Goal: Transaction & Acquisition: Purchase product/service

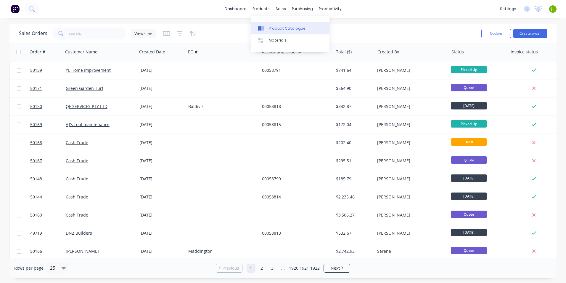
click at [265, 28] on div at bounding box center [262, 28] width 9 height 5
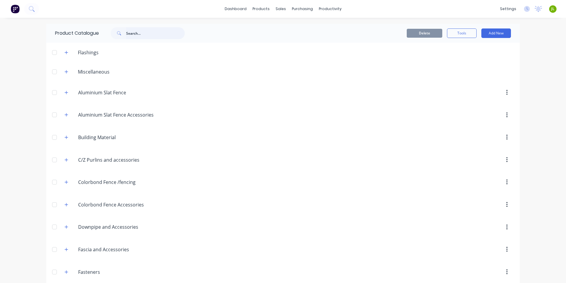
click at [157, 33] on input "text" at bounding box center [155, 33] width 59 height 12
click at [282, 27] on icon at bounding box center [280, 28] width 5 height 5
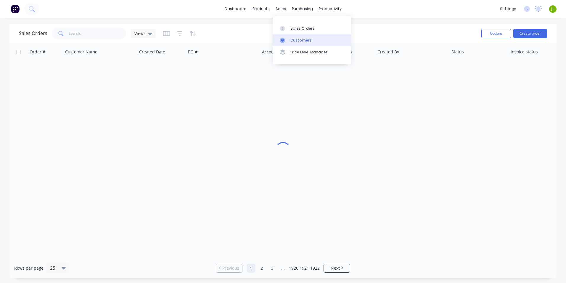
click at [290, 41] on link "Customers" at bounding box center [312, 40] width 79 height 12
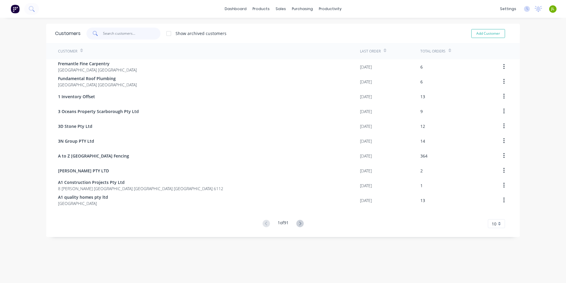
click at [115, 34] on input "text" at bounding box center [132, 34] width 58 height 12
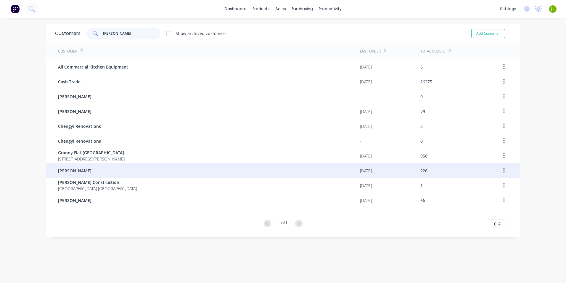
type input "chen"
click at [88, 169] on div "Jun Chen" at bounding box center [209, 170] width 302 height 15
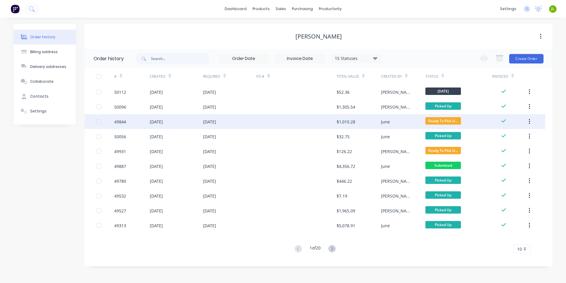
click at [303, 124] on div at bounding box center [297, 121] width 80 height 15
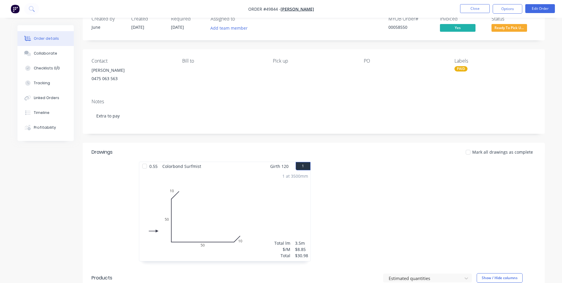
scroll to position [30, 0]
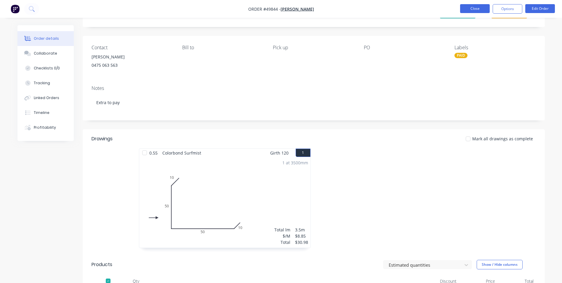
click at [469, 9] on button "Close" at bounding box center [475, 8] width 30 height 9
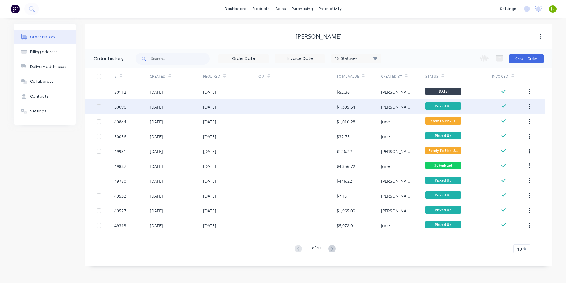
click at [324, 105] on div at bounding box center [297, 106] width 80 height 15
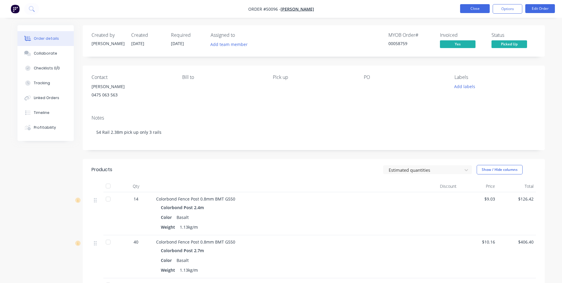
click at [472, 9] on button "Close" at bounding box center [475, 8] width 30 height 9
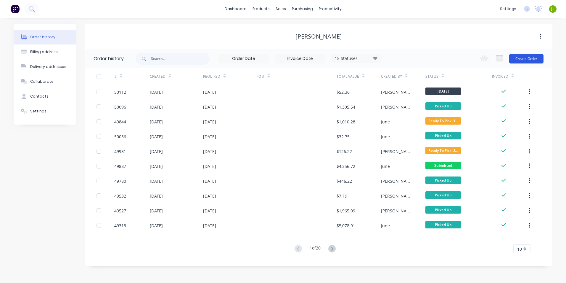
click at [524, 61] on button "Create Order" at bounding box center [527, 58] width 34 height 9
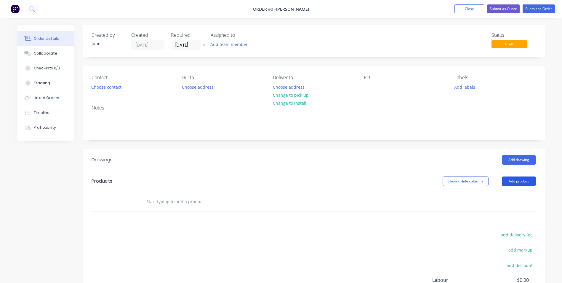
click at [526, 177] on button "Add product" at bounding box center [519, 180] width 34 height 9
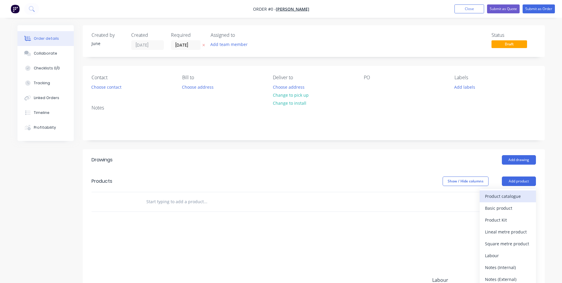
click at [518, 194] on div "Product catalogue" at bounding box center [508, 196] width 46 height 9
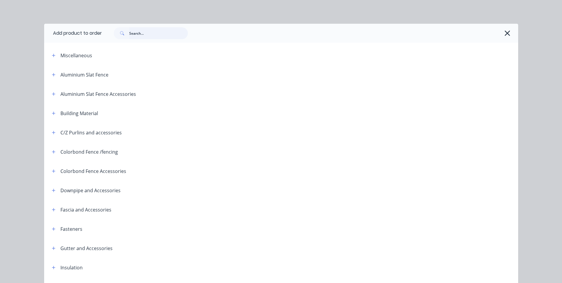
click at [158, 32] on input "text" at bounding box center [158, 33] width 59 height 12
type input "sheet"
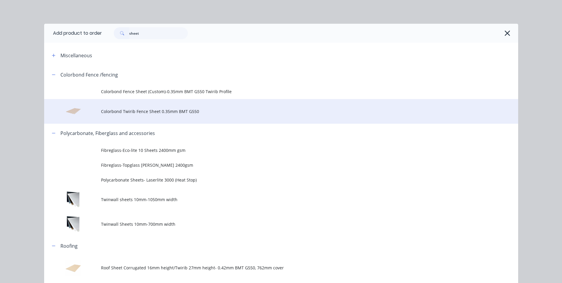
click at [174, 113] on span "Colorbond Twirib Fence Sheet 0.35mm BMT G550" at bounding box center [268, 111] width 334 height 6
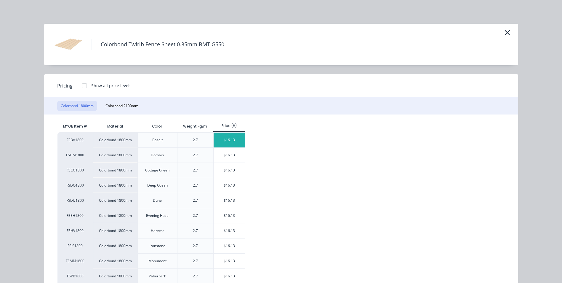
click at [229, 136] on div "$16.13" at bounding box center [230, 139] width 32 height 15
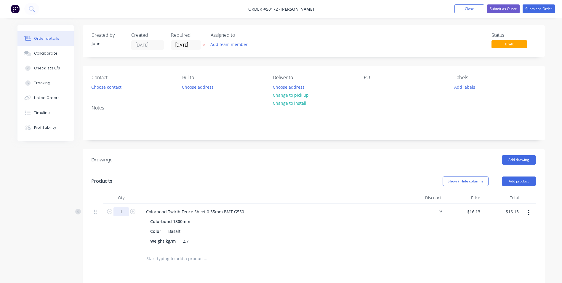
drag, startPoint x: 121, startPoint y: 215, endPoint x: 135, endPoint y: 210, distance: 14.7
click at [121, 215] on input "1" at bounding box center [120, 211] width 15 height 9
type input "80"
type input "$1,290.40"
click at [279, 192] on div at bounding box center [272, 198] width 267 height 12
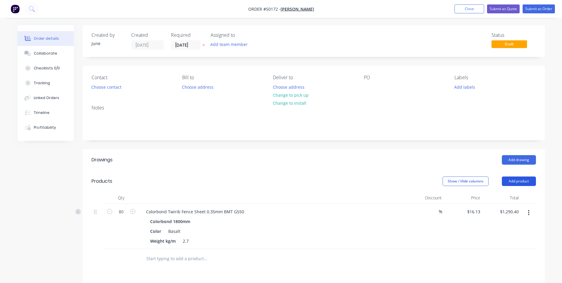
click at [526, 180] on button "Add product" at bounding box center [519, 180] width 34 height 9
click at [523, 191] on button "Product catalogue" at bounding box center [508, 196] width 56 height 12
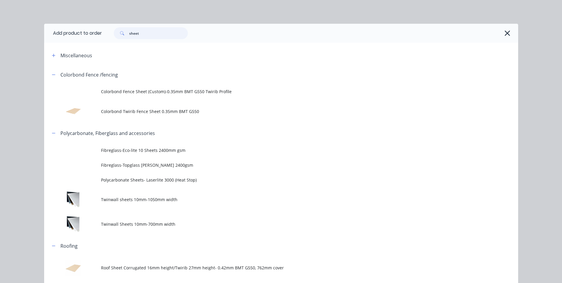
drag, startPoint x: 152, startPoint y: 38, endPoint x: 112, endPoint y: 35, distance: 40.7
click at [112, 35] on div "sheet" at bounding box center [148, 33] width 80 height 12
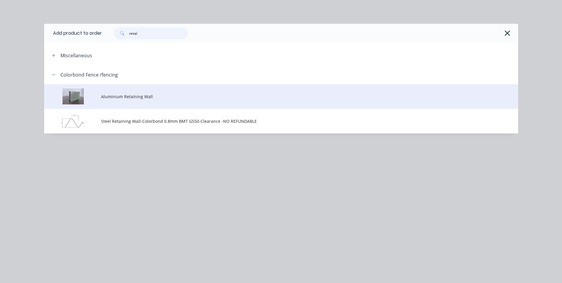
type input "retai"
click at [130, 95] on span "Aluminium Retaining Wall" at bounding box center [268, 96] width 334 height 6
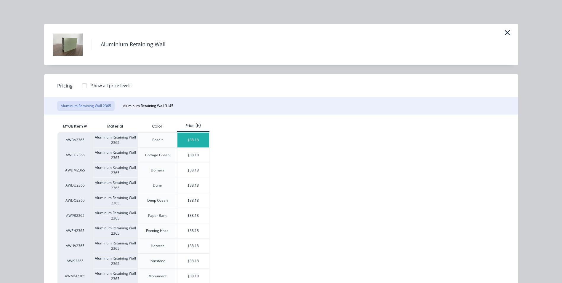
click at [196, 142] on div "$38.18" at bounding box center [193, 139] width 32 height 15
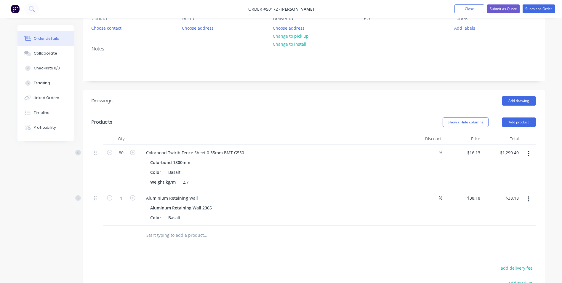
scroll to position [59, 0]
click at [121, 197] on input "1" at bounding box center [120, 197] width 15 height 9
type input "20"
type input "$763.60"
click at [370, 206] on div "Aluminum Retaining Wall 2365" at bounding box center [272, 207] width 244 height 9
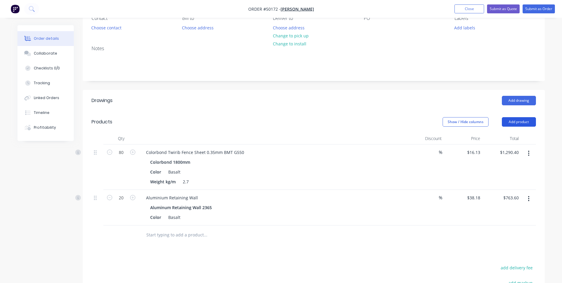
click at [513, 119] on button "Add product" at bounding box center [519, 121] width 34 height 9
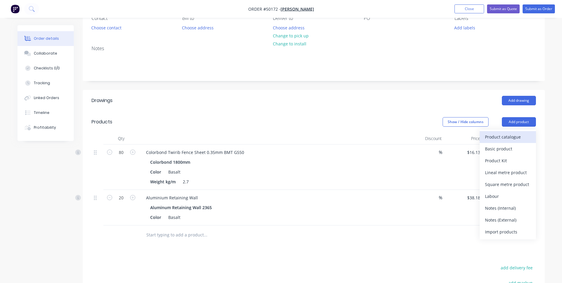
click at [502, 135] on div "Product catalogue" at bounding box center [508, 136] width 46 height 9
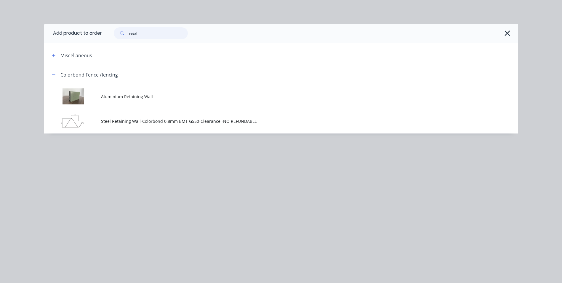
drag, startPoint x: 153, startPoint y: 31, endPoint x: 97, endPoint y: 34, distance: 57.0
click at [97, 34] on header "Add product to order retai" at bounding box center [281, 33] width 474 height 19
type input "kwi"
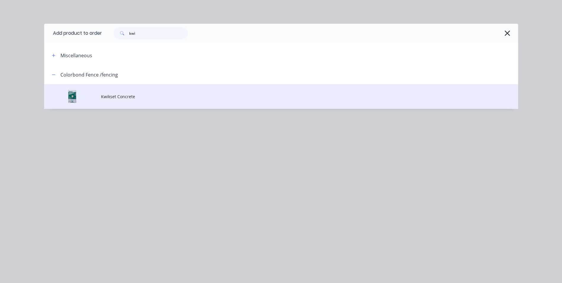
click at [146, 107] on td "Kwikset Concrete" at bounding box center [309, 96] width 417 height 25
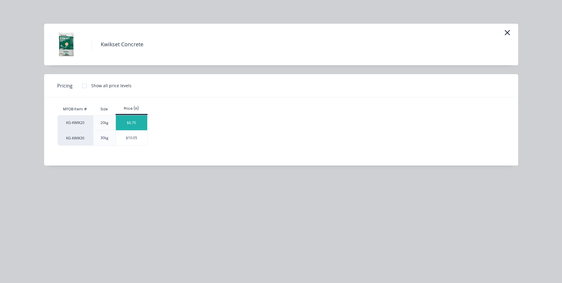
click at [133, 121] on div "$6.70" at bounding box center [132, 122] width 32 height 15
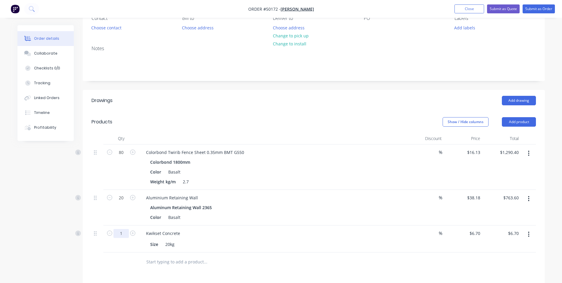
click at [122, 234] on input "1" at bounding box center [120, 233] width 15 height 9
type input "10"
type input "$67.00"
click at [293, 215] on div "Color Basalt" at bounding box center [271, 217] width 246 height 9
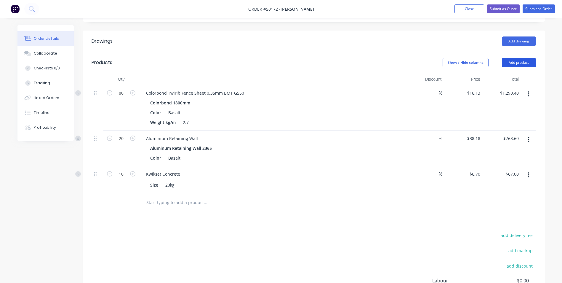
click at [525, 60] on button "Add product" at bounding box center [519, 62] width 34 height 9
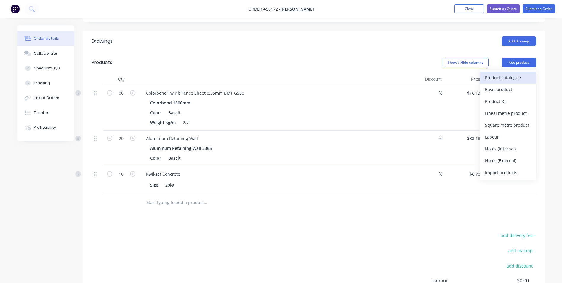
click at [517, 76] on div "Product catalogue" at bounding box center [508, 77] width 46 height 9
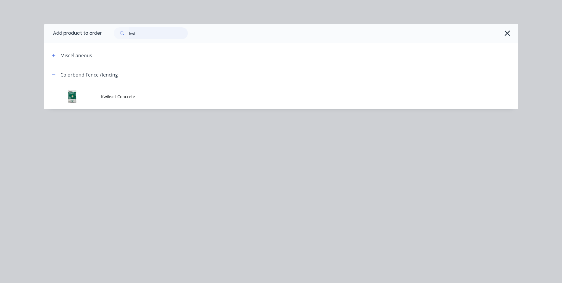
drag, startPoint x: 112, startPoint y: 35, endPoint x: 87, endPoint y: 40, distance: 24.9
click at [87, 40] on header "Add product to order kwi" at bounding box center [281, 33] width 474 height 19
type input "16"
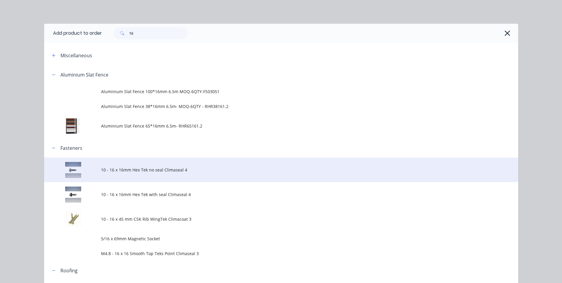
click at [165, 171] on span "10 - 16 x 16mm Hex Tek no seal Climaseal 4" at bounding box center [268, 169] width 334 height 6
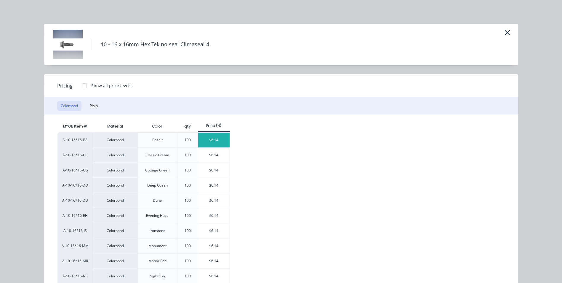
click at [214, 141] on div "$6.14" at bounding box center [214, 139] width 32 height 15
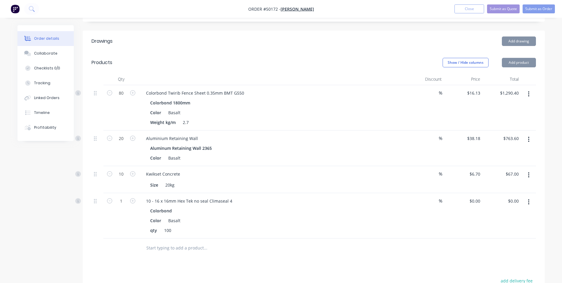
type input "$6.14"
click at [484, 206] on div "$6.14 $6.14" at bounding box center [502, 215] width 39 height 45
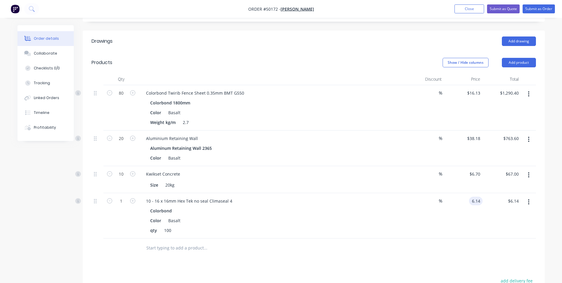
click at [481, 204] on input "6.14" at bounding box center [476, 200] width 11 height 9
type input "$0.00"
click at [405, 255] on div at bounding box center [314, 247] width 444 height 19
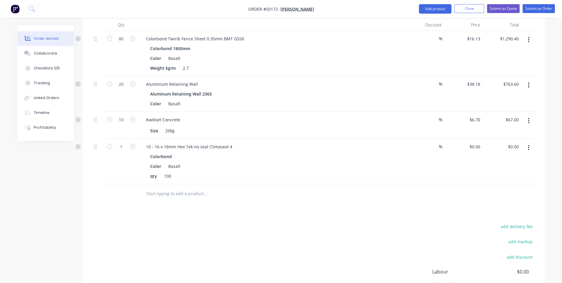
scroll to position [172, 0]
click at [125, 145] on input "1" at bounding box center [120, 147] width 15 height 9
type input "0.8"
click at [271, 120] on div "Kwikset Concrete" at bounding box center [272, 120] width 262 height 9
click at [427, 7] on button "Add product" at bounding box center [435, 8] width 33 height 9
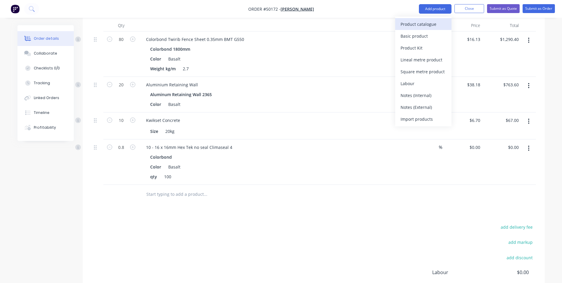
click at [421, 25] on div "Product catalogue" at bounding box center [424, 24] width 46 height 9
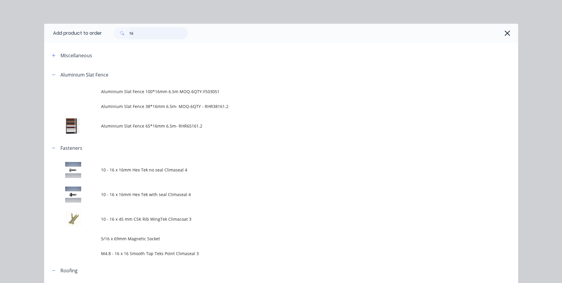
drag, startPoint x: 114, startPoint y: 41, endPoint x: 100, endPoint y: 45, distance: 14.2
click at [103, 44] on div "Add product to order 16 Miscellaneous Aluminium Slat Fence Aluminium Slat Fence…" at bounding box center [281, 171] width 474 height 295
type input "shs"
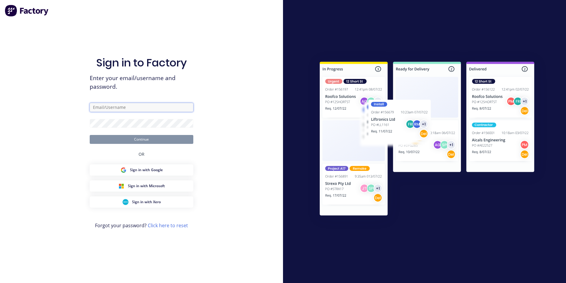
type input "ailing@dynamicsteelform.com.au"
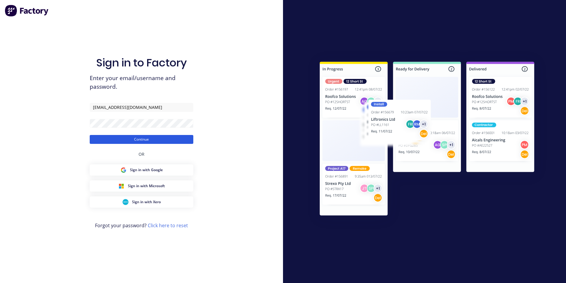
click at [143, 140] on button "Continue" at bounding box center [142, 139] width 104 height 9
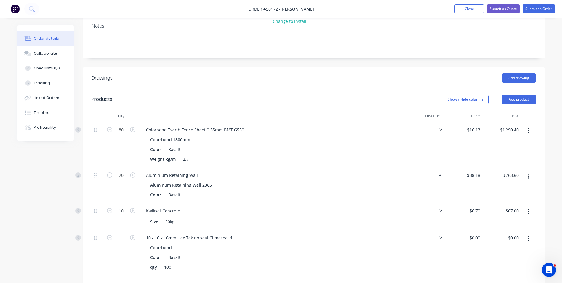
scroll to position [119, 0]
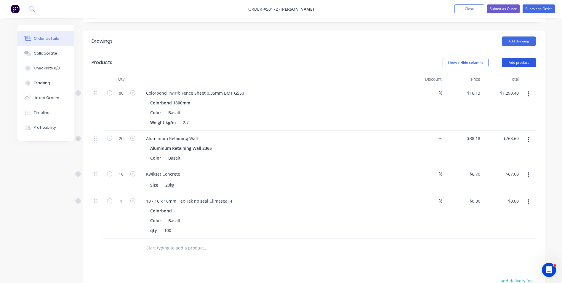
click at [534, 62] on button "Add product" at bounding box center [519, 62] width 34 height 9
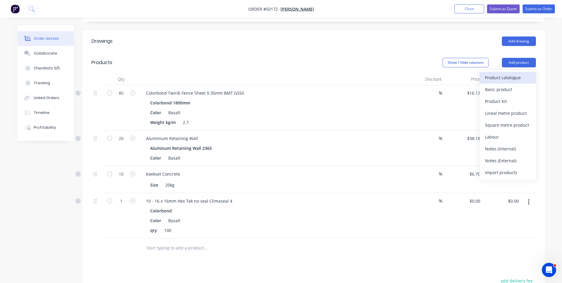
click at [513, 79] on div "Product catalogue" at bounding box center [508, 77] width 46 height 9
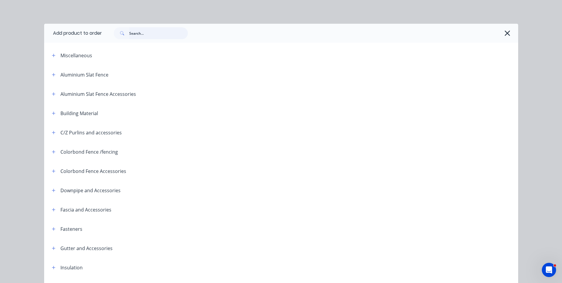
click at [147, 32] on input "text" at bounding box center [158, 33] width 59 height 12
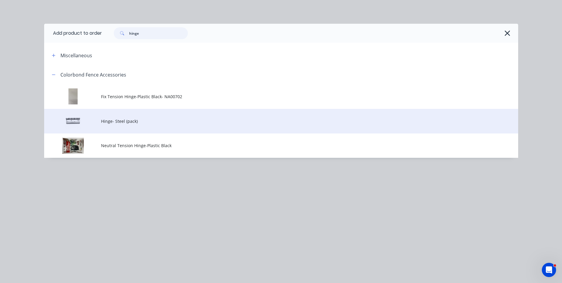
type input "hinge"
click at [126, 117] on td "Hinge- Steel (pack)" at bounding box center [309, 121] width 417 height 25
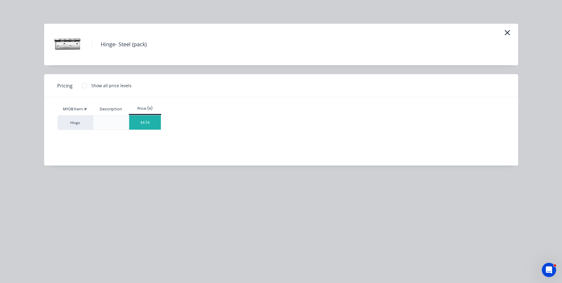
click at [152, 119] on div "$4.54" at bounding box center [145, 122] width 32 height 14
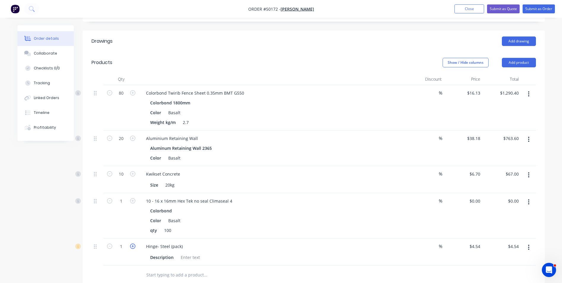
click at [131, 246] on icon "button" at bounding box center [132, 245] width 5 height 5
type input "2"
type input "$9.08"
click at [510, 61] on button "Add product" at bounding box center [519, 62] width 34 height 9
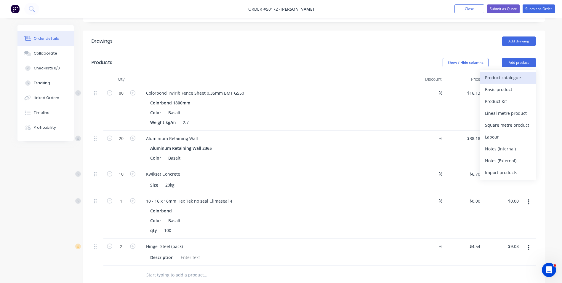
click at [505, 73] on button "Product catalogue" at bounding box center [508, 78] width 56 height 12
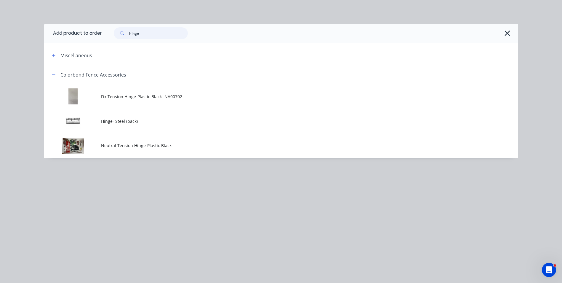
drag, startPoint x: 138, startPoint y: 34, endPoint x: 103, endPoint y: 36, distance: 35.6
click at [103, 36] on div "hinge" at bounding box center [307, 33] width 410 height 12
type input "latch"
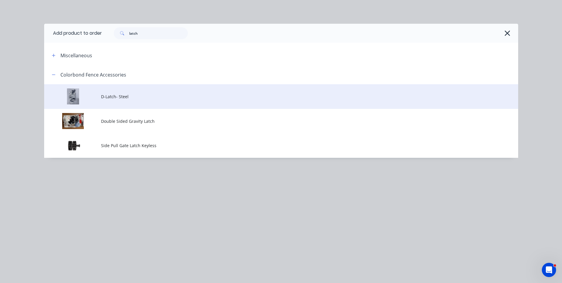
click at [139, 107] on td "D-Latch- Steel" at bounding box center [309, 96] width 417 height 25
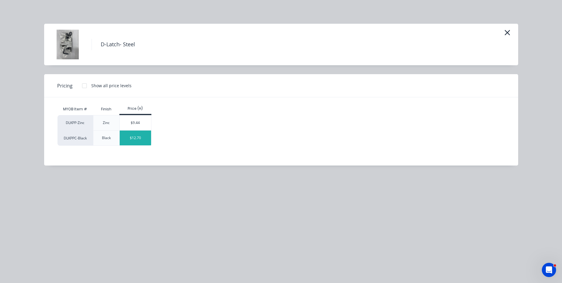
click at [141, 144] on div "$12.70" at bounding box center [136, 137] width 32 height 15
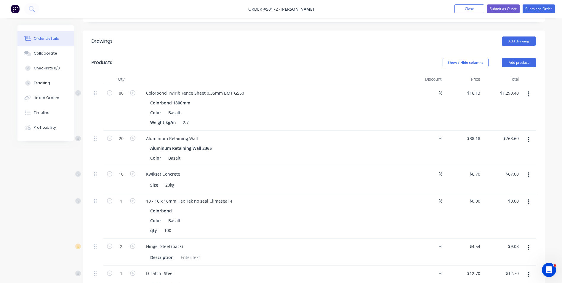
drag, startPoint x: 522, startPoint y: 63, endPoint x: 520, endPoint y: 68, distance: 5.2
click at [522, 63] on button "Add product" at bounding box center [519, 62] width 34 height 9
click at [512, 76] on div "Product catalogue" at bounding box center [508, 77] width 46 height 9
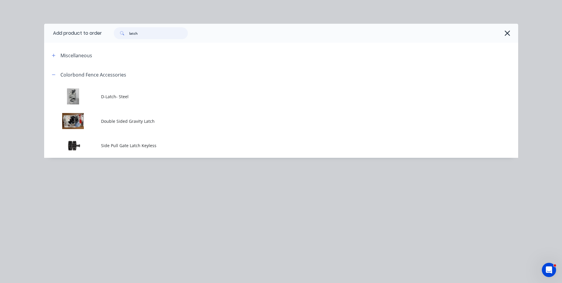
drag, startPoint x: 151, startPoint y: 32, endPoint x: 112, endPoint y: 33, distance: 38.8
click at [112, 33] on div "latch" at bounding box center [148, 33] width 80 height 12
type input "shs"
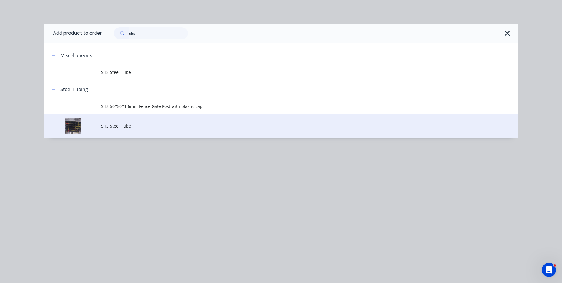
click at [134, 129] on span "SHS Steel Tube" at bounding box center [268, 126] width 334 height 6
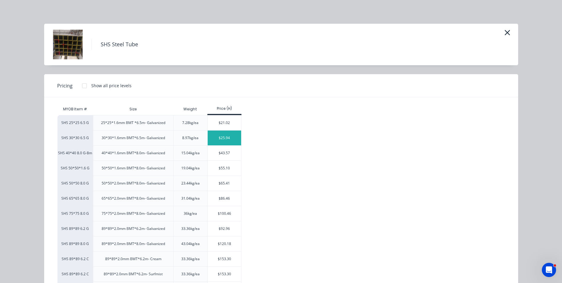
click at [222, 138] on div "$25.94" at bounding box center [224, 137] width 33 height 15
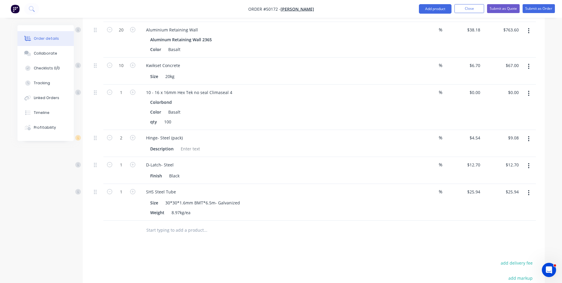
scroll to position [237, 0]
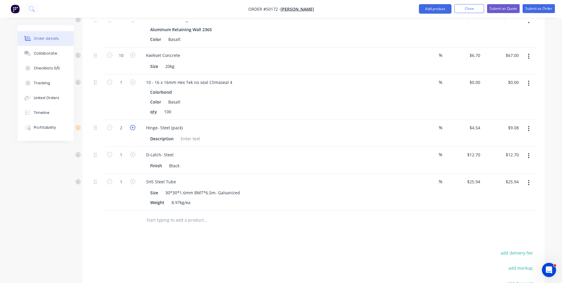
click at [135, 127] on icon "button" at bounding box center [132, 127] width 5 height 5
type input "3"
type input "$13.62"
click at [107, 129] on icon "button" at bounding box center [109, 127] width 5 height 5
type input "2"
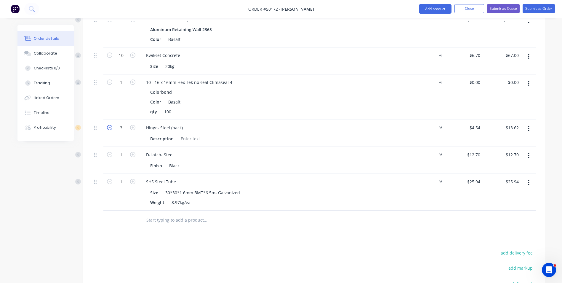
type input "$9.08"
click at [111, 134] on div "2" at bounding box center [121, 133] width 36 height 27
click at [136, 127] on button "button" at bounding box center [133, 127] width 8 height 6
type input "3"
type input "$13.62"
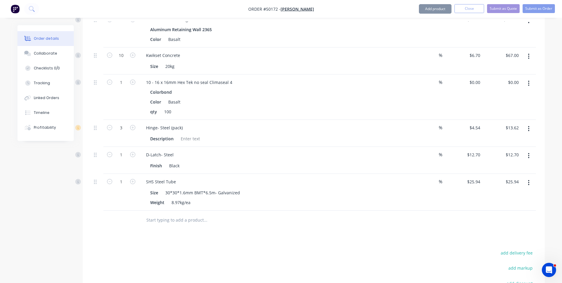
click at [128, 134] on div "3" at bounding box center [121, 133] width 36 height 27
click at [111, 129] on icon "button" at bounding box center [109, 127] width 5 height 5
type input "2"
type input "$9.08"
click at [112, 133] on div "2" at bounding box center [121, 133] width 36 height 27
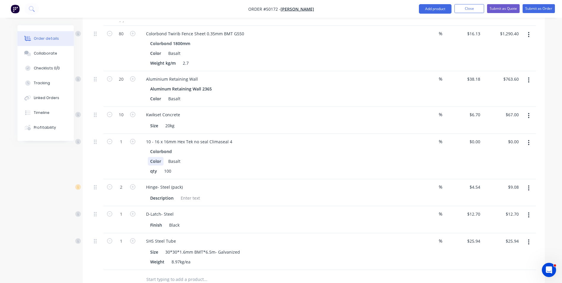
scroll to position [148, 0]
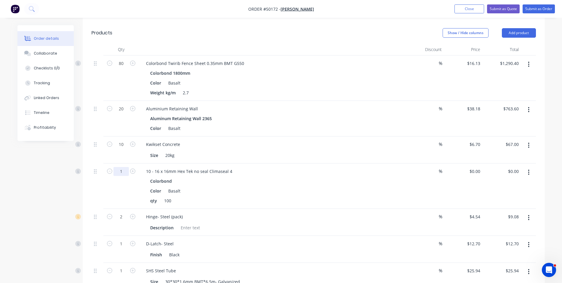
click at [125, 172] on input "1" at bounding box center [120, 171] width 15 height 9
type input "0.8"
click at [246, 169] on div "10 - 16 x 16mm Hex Tek no seal Climaseal 4" at bounding box center [272, 171] width 262 height 9
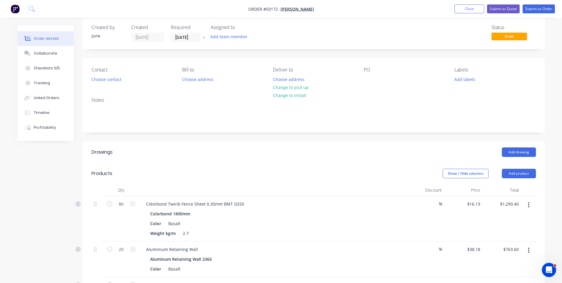
scroll to position [0, 0]
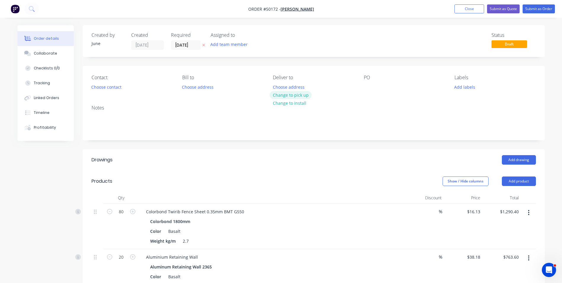
click at [296, 93] on button "Change to pick up" at bounding box center [291, 95] width 42 height 8
click at [108, 87] on button "Choose contact" at bounding box center [106, 87] width 36 height 8
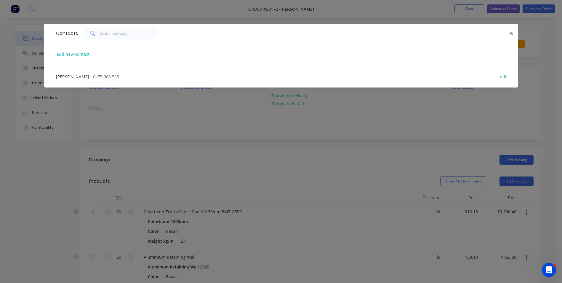
click at [87, 71] on div "Jun Chen - 0475 063 563 edit" at bounding box center [281, 76] width 456 height 22
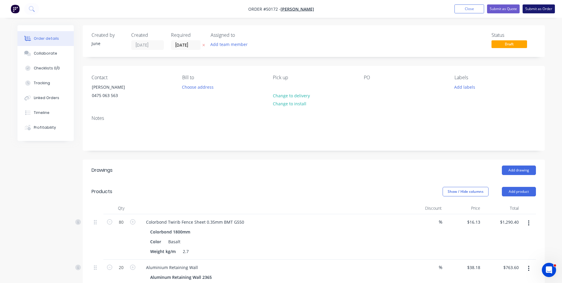
click at [537, 8] on button "Submit as Order" at bounding box center [539, 8] width 32 height 9
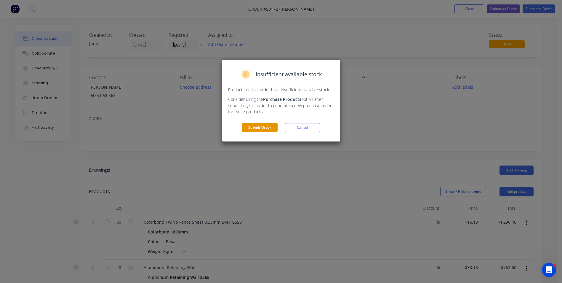
click at [271, 127] on button "Submit Order" at bounding box center [260, 127] width 36 height 9
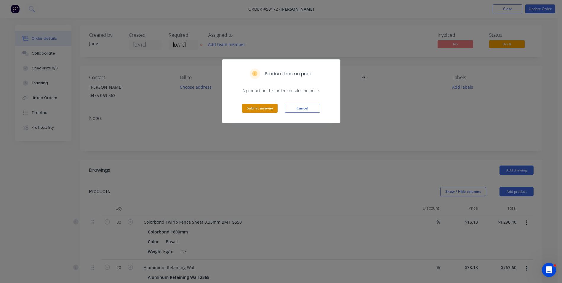
click at [252, 108] on button "Submit anyway" at bounding box center [260, 108] width 36 height 9
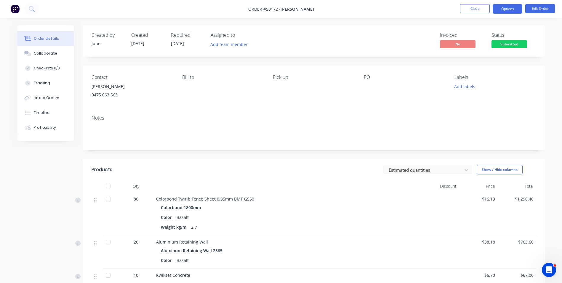
click at [512, 9] on button "Options" at bounding box center [508, 8] width 30 height 9
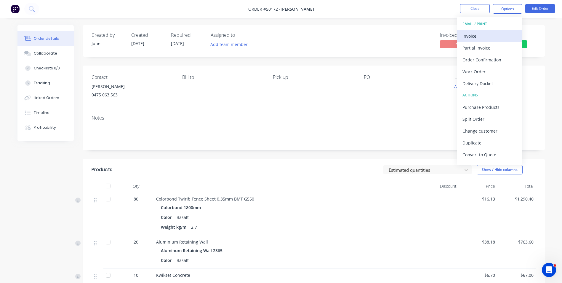
click at [484, 34] on div "Invoice" at bounding box center [489, 36] width 55 height 9
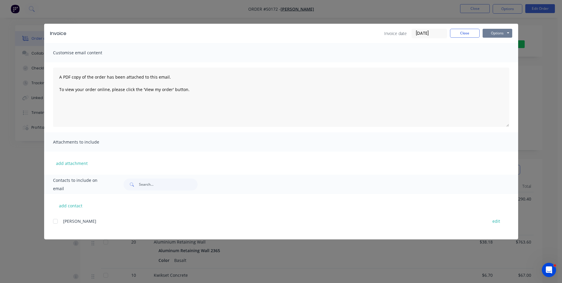
click at [486, 32] on button "Options" at bounding box center [498, 33] width 30 height 9
click at [487, 53] on button "Print" at bounding box center [502, 54] width 38 height 10
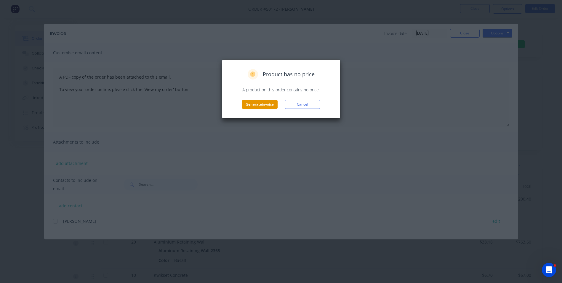
click at [249, 107] on button "Generate invoice" at bounding box center [260, 104] width 36 height 9
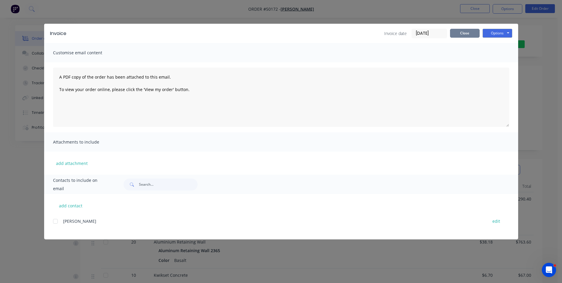
click at [460, 32] on button "Close" at bounding box center [465, 33] width 30 height 9
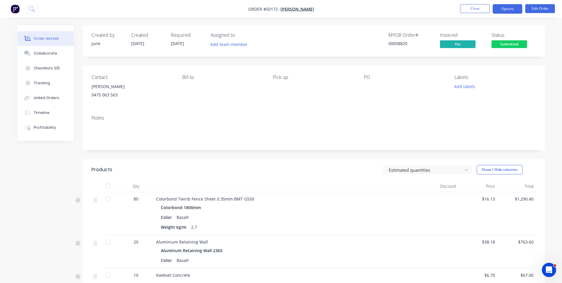
click at [497, 11] on button "Options" at bounding box center [508, 8] width 30 height 9
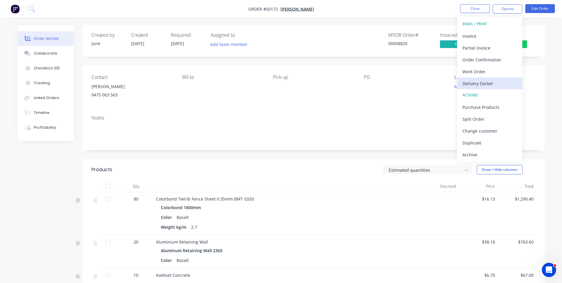
click at [486, 83] on div "Delivery Docket" at bounding box center [489, 83] width 55 height 9
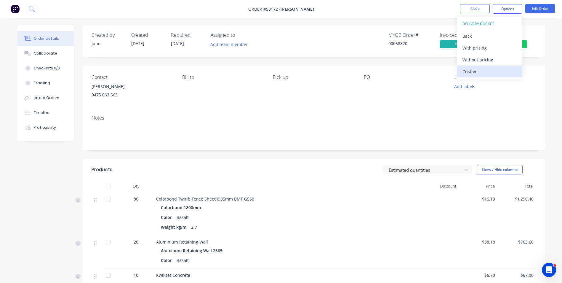
click at [485, 74] on div "Custom" at bounding box center [489, 71] width 55 height 9
click at [470, 37] on div "Back" at bounding box center [489, 36] width 55 height 9
click at [473, 56] on div "Without pricing" at bounding box center [489, 59] width 55 height 9
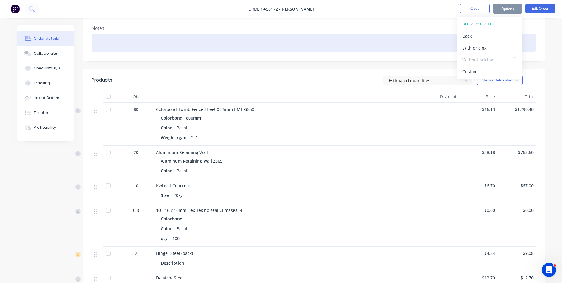
scroll to position [119, 0]
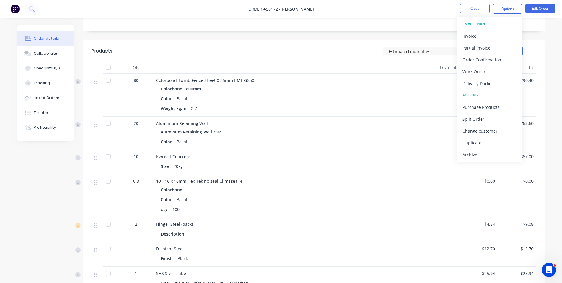
click at [237, 40] on header "Products Estimated quantities Show / Hide columns" at bounding box center [314, 50] width 462 height 21
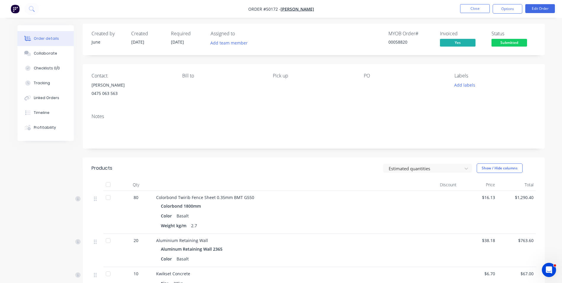
scroll to position [0, 0]
click at [511, 42] on span "Submitted" at bounding box center [509, 43] width 36 height 7
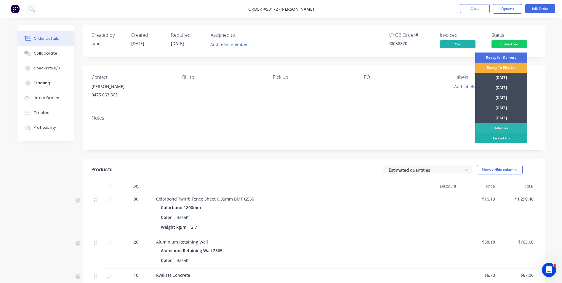
click at [495, 136] on div "Picked Up" at bounding box center [501, 138] width 52 height 10
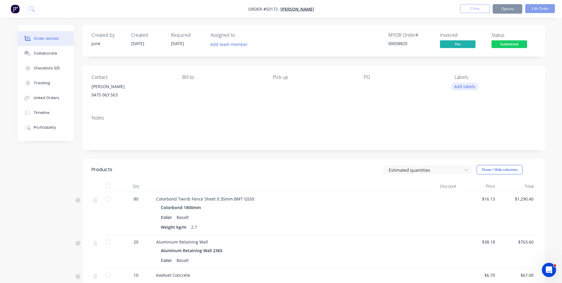
click at [456, 87] on button "Add labels" at bounding box center [464, 86] width 27 height 8
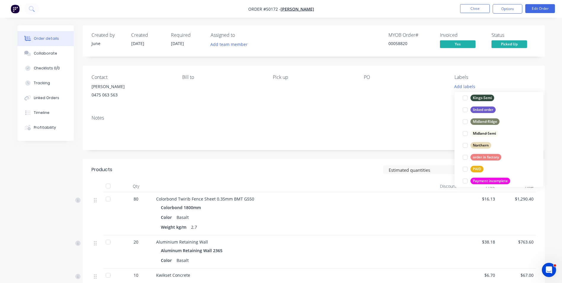
scroll to position [119, 0]
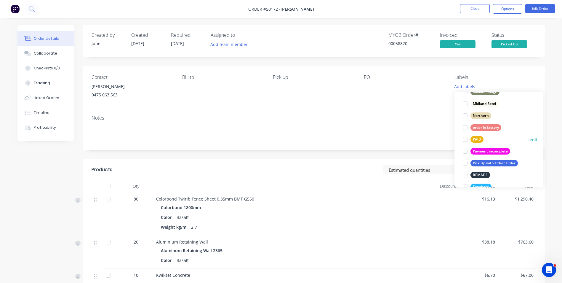
click at [465, 140] on div at bounding box center [465, 139] width 12 height 12
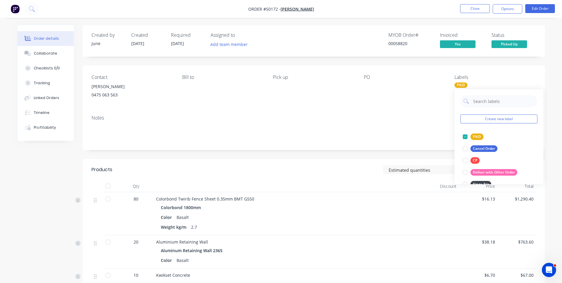
click at [368, 121] on div "Notes" at bounding box center [314, 130] width 462 height 40
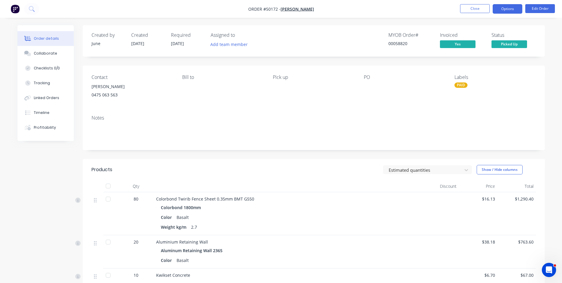
click at [497, 11] on button "Options" at bounding box center [508, 8] width 30 height 9
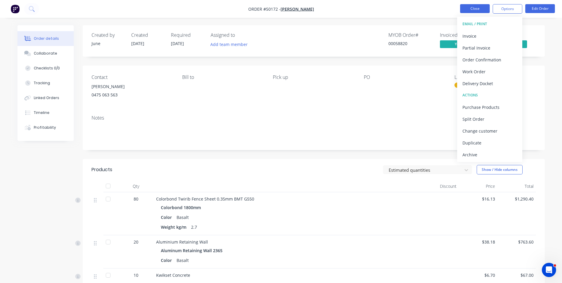
click at [481, 11] on button "Close" at bounding box center [475, 8] width 30 height 9
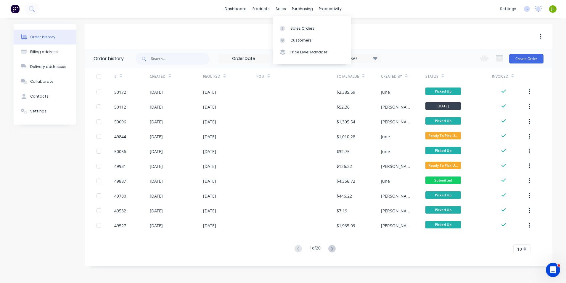
drag, startPoint x: 280, startPoint y: 12, endPoint x: 283, endPoint y: 19, distance: 7.9
click at [280, 12] on div "sales" at bounding box center [281, 8] width 16 height 9
click at [288, 39] on div at bounding box center [284, 40] width 9 height 5
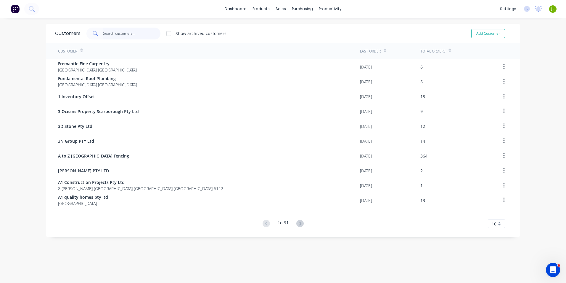
click at [129, 36] on input "text" at bounding box center [132, 34] width 58 height 12
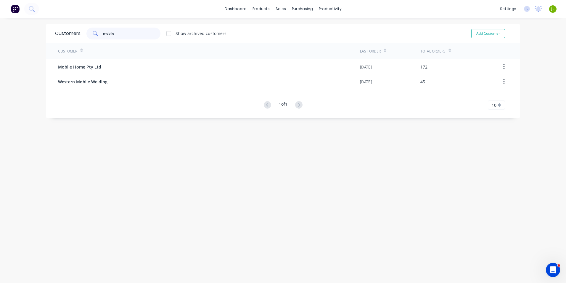
type input "mobile"
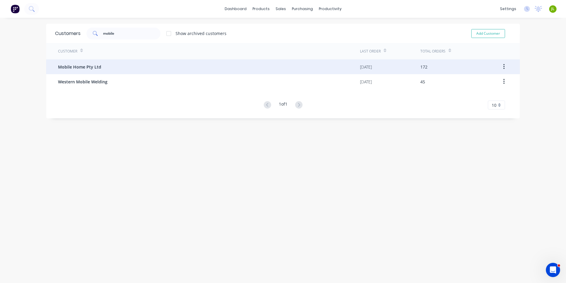
click at [126, 60] on div "Mobile Home Pty Ltd" at bounding box center [209, 66] width 302 height 15
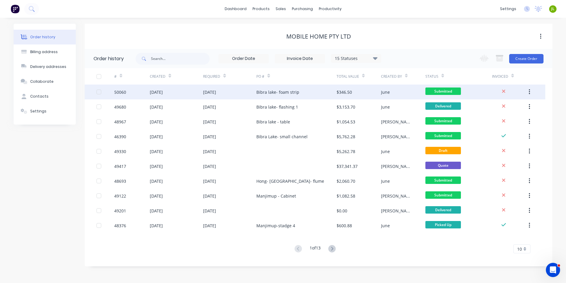
click at [258, 92] on div "Bibra lake- foam strip" at bounding box center [278, 92] width 43 height 6
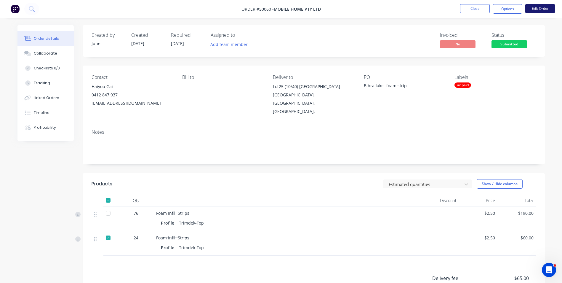
click at [537, 12] on button "Edit Order" at bounding box center [540, 8] width 30 height 9
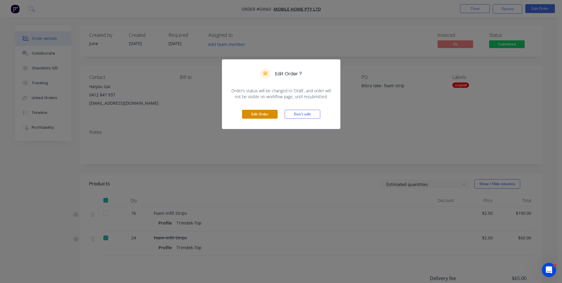
click at [260, 115] on button "Edit Order" at bounding box center [260, 114] width 36 height 9
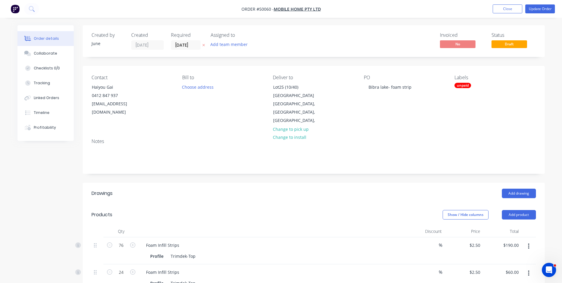
scroll to position [30, 0]
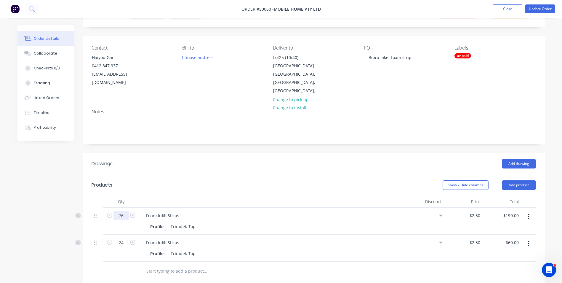
click at [126, 211] on input "76" at bounding box center [120, 215] width 15 height 9
type input "1"
type input "60"
type input "$150.00"
click at [213, 196] on div at bounding box center [272, 202] width 267 height 12
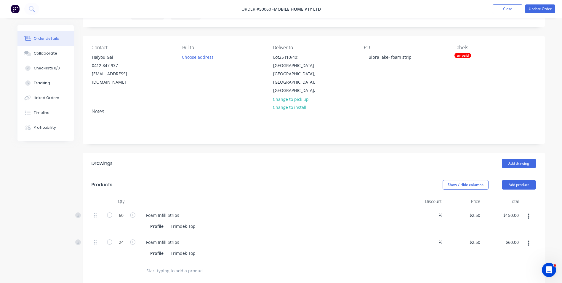
scroll to position [89, 0]
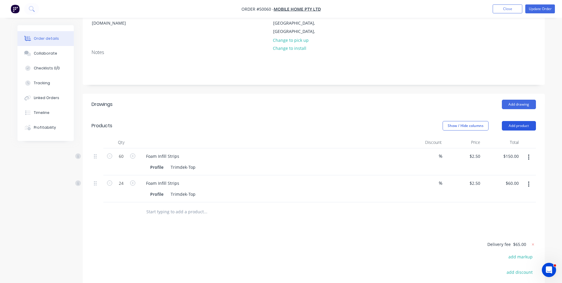
click at [514, 121] on button "Add product" at bounding box center [519, 125] width 34 height 9
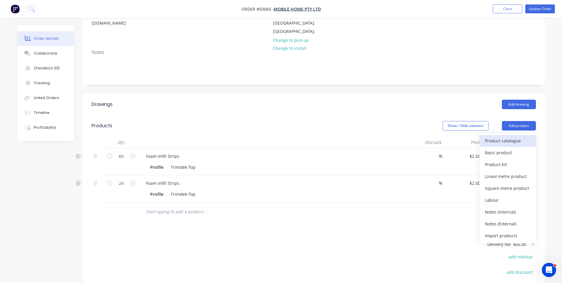
click at [505, 136] on div "Product catalogue" at bounding box center [508, 140] width 46 height 9
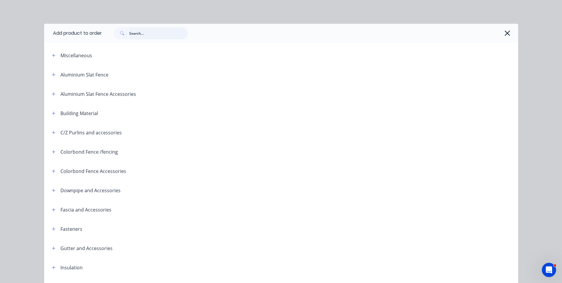
click at [153, 33] on input "text" at bounding box center [158, 33] width 59 height 12
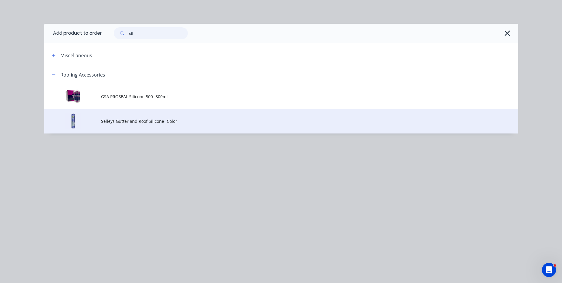
type input "sil"
click at [135, 124] on td "Selleys Gutter and Roof Silicone- Color" at bounding box center [309, 121] width 417 height 25
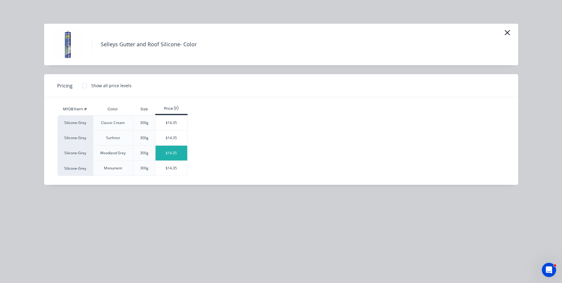
click at [163, 155] on div "$14.35" at bounding box center [172, 152] width 32 height 15
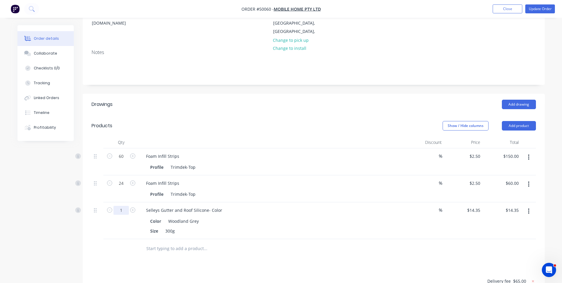
click at [123, 206] on input "1" at bounding box center [120, 210] width 15 height 9
type input "6"
type input "$86.10"
click at [309, 202] on div "Selleys Gutter and Roof Silicone- Color Color Woodland Grey Size 300g" at bounding box center [272, 220] width 267 height 37
click at [518, 121] on button "Add product" at bounding box center [519, 125] width 34 height 9
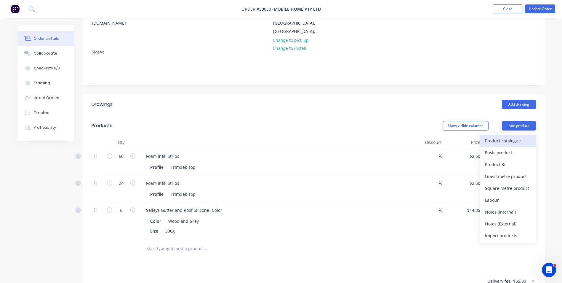
click at [506, 136] on div "Product catalogue" at bounding box center [508, 140] width 46 height 9
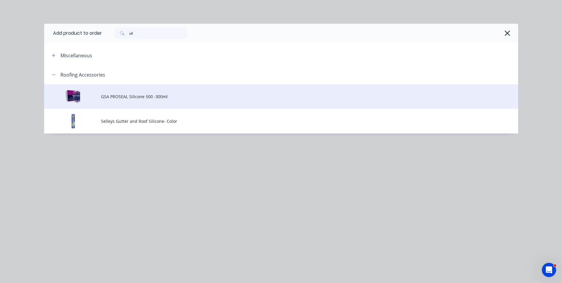
click at [176, 103] on td "GSA PROSEAL Silicone 500 -300ml" at bounding box center [309, 96] width 417 height 25
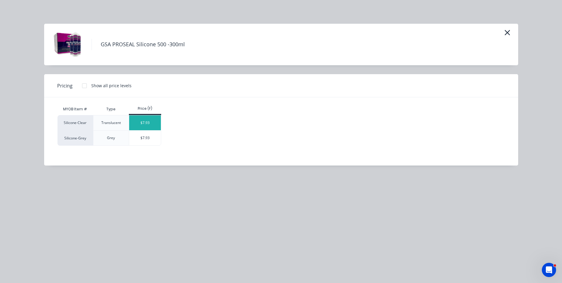
click at [153, 119] on div "$7.93" at bounding box center [145, 122] width 32 height 15
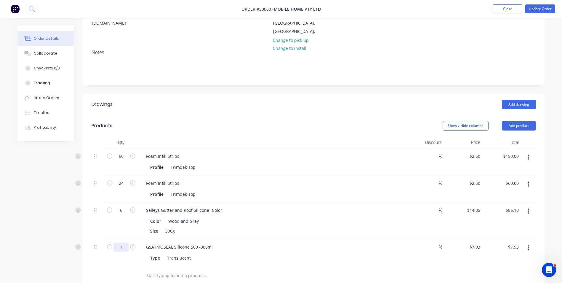
click at [126, 242] on input "1" at bounding box center [120, 246] width 15 height 9
type input "24"
type input "$190.32"
click at [392, 228] on div "Selleys Gutter and Roof Silicone- Color Color Woodland Grey Size 300g" at bounding box center [272, 220] width 267 height 37
click at [369, 253] on div "Type Translucent" at bounding box center [271, 257] width 246 height 9
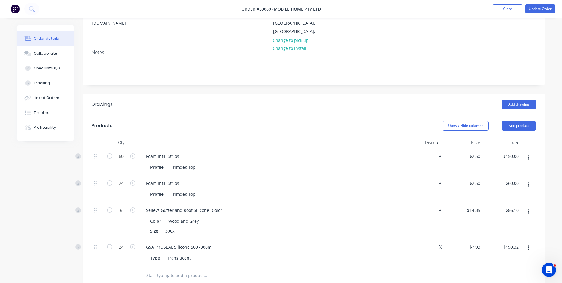
click at [369, 253] on div "Type Translucent" at bounding box center [271, 257] width 246 height 9
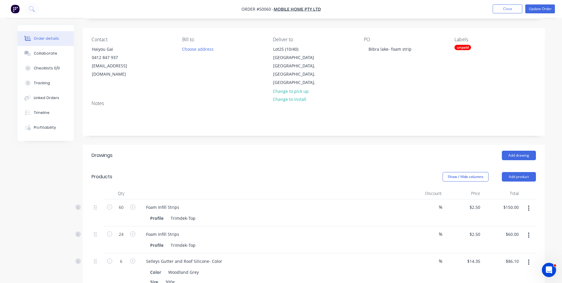
scroll to position [30, 0]
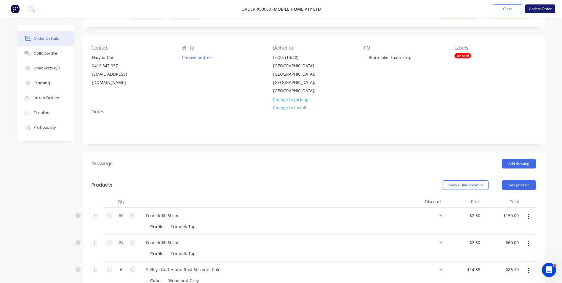
click at [540, 10] on button "Update Order" at bounding box center [540, 8] width 30 height 9
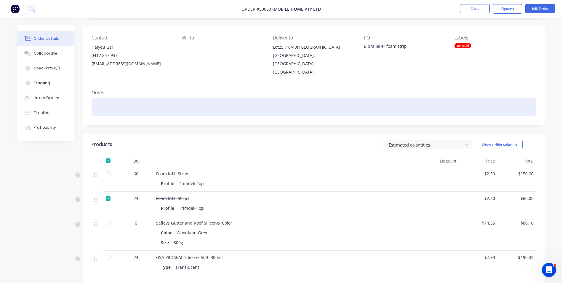
scroll to position [119, 0]
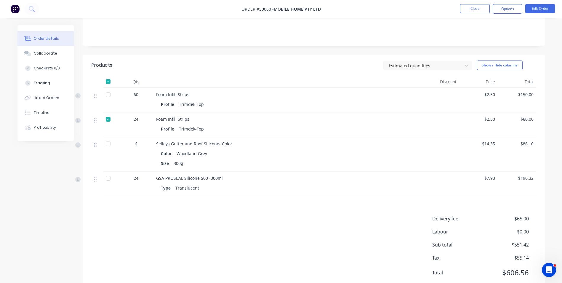
click at [111, 89] on div at bounding box center [108, 95] width 12 height 12
click at [110, 138] on div at bounding box center [108, 144] width 12 height 12
click at [107, 172] on div at bounding box center [108, 178] width 12 height 12
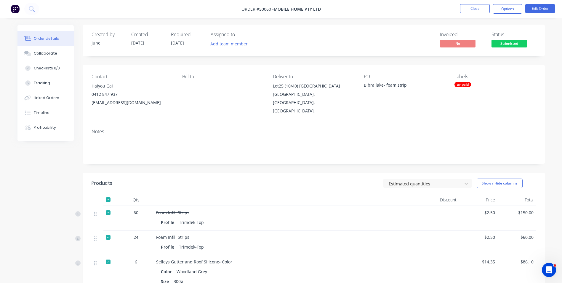
scroll to position [0, 0]
click at [504, 47] on span "Submitted" at bounding box center [509, 43] width 36 height 7
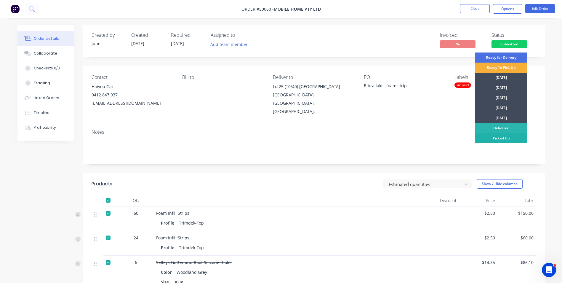
click at [494, 138] on div "Picked Up" at bounding box center [501, 138] width 52 height 10
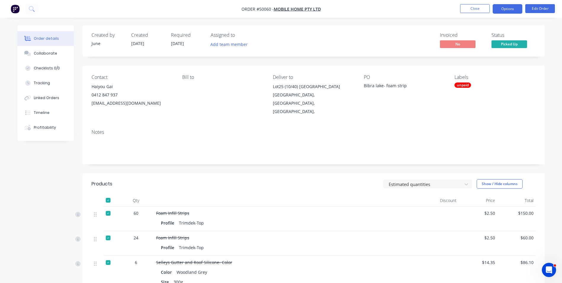
click at [506, 8] on button "Options" at bounding box center [508, 8] width 30 height 9
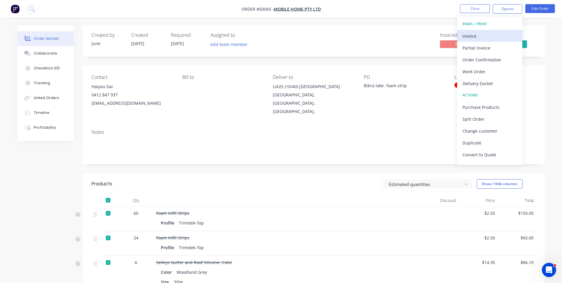
click at [504, 33] on div "Invoice" at bounding box center [489, 36] width 55 height 9
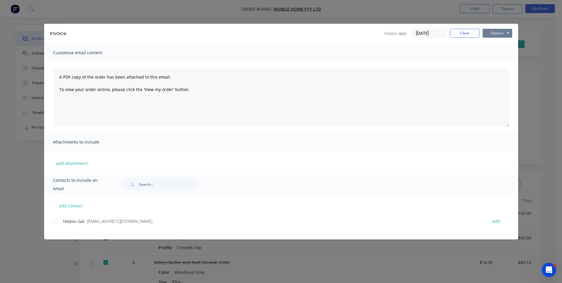
click at [492, 35] on button "Options" at bounding box center [498, 33] width 30 height 9
click at [491, 55] on button "Print" at bounding box center [502, 54] width 38 height 10
click at [465, 36] on button "Close" at bounding box center [465, 33] width 30 height 9
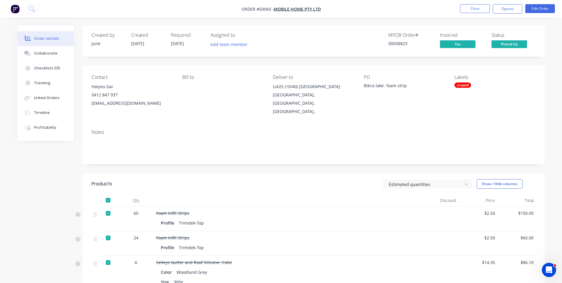
click at [409, 124] on div "Notes" at bounding box center [314, 144] width 462 height 40
click at [476, 11] on button "Close" at bounding box center [475, 8] width 30 height 9
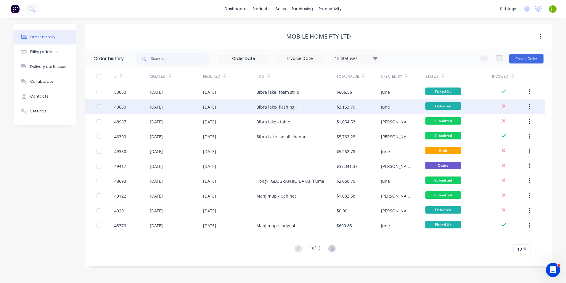
click at [304, 108] on div "Bibra lake- flashing 1" at bounding box center [297, 106] width 80 height 15
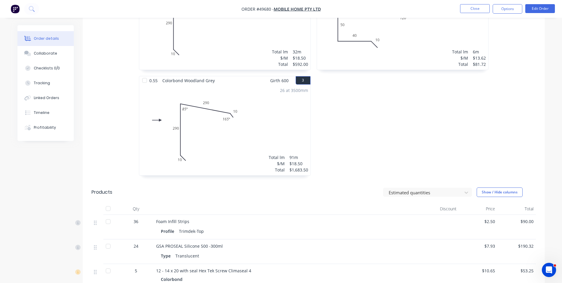
scroll to position [296, 0]
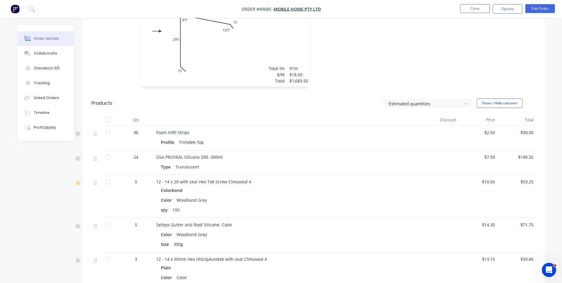
click at [473, 13] on li "Close" at bounding box center [475, 8] width 30 height 9
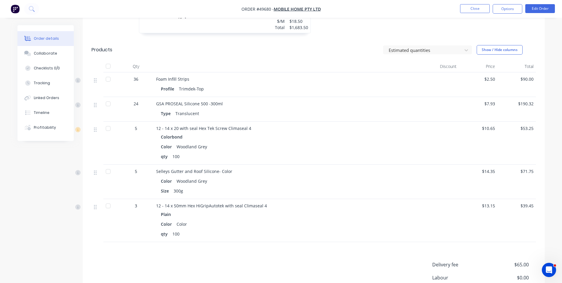
scroll to position [356, 0]
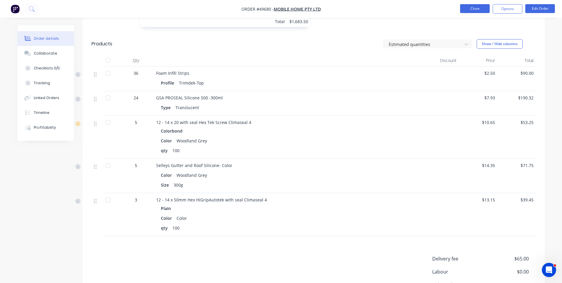
click at [474, 11] on button "Close" at bounding box center [475, 8] width 30 height 9
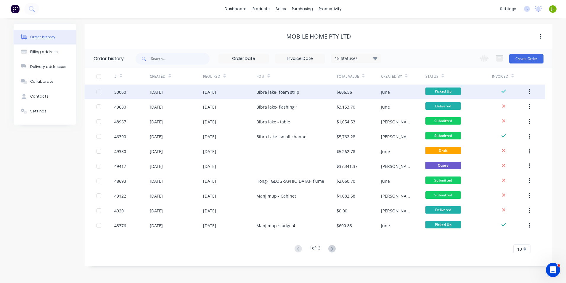
click at [302, 92] on div "Bibra lake- foam strip" at bounding box center [297, 91] width 80 height 15
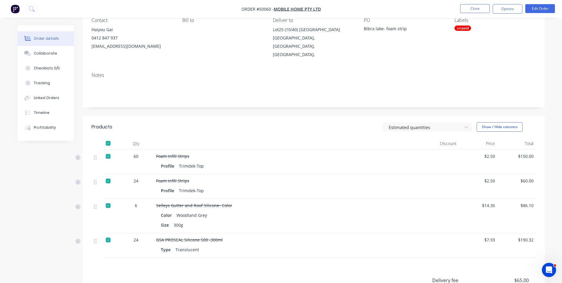
scroll to position [59, 0]
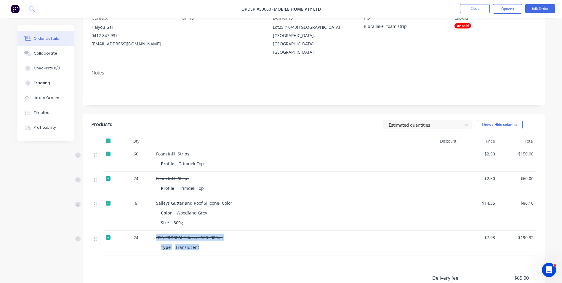
drag, startPoint x: 152, startPoint y: 233, endPoint x: 203, endPoint y: 233, distance: 51.6
click at [203, 233] on div "24 GSA PROSEAL Silicone 500 -300ml Type Translucent $7.93 $190.32" at bounding box center [314, 242] width 444 height 25
click at [221, 243] on div "Type Translucent" at bounding box center [287, 247] width 252 height 9
drag, startPoint x: 206, startPoint y: 239, endPoint x: 158, endPoint y: 231, distance: 48.9
click at [158, 231] on div "GSA PROSEAL Silicone 500 -300ml Type Translucent" at bounding box center [287, 242] width 267 height 25
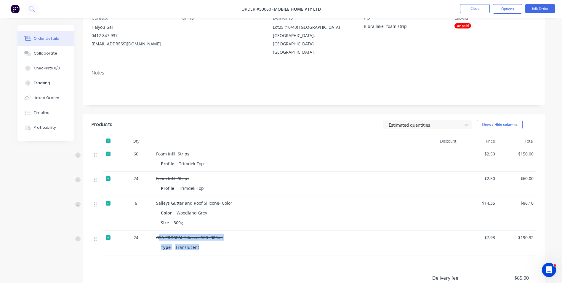
click at [218, 243] on div "Type Translucent" at bounding box center [287, 247] width 252 height 9
drag, startPoint x: 210, startPoint y: 179, endPoint x: 152, endPoint y: 170, distance: 59.4
click at [152, 172] on div "24 Foam Infill Strips Profile Trimdek-Top $2.50 $60.00" at bounding box center [314, 184] width 444 height 25
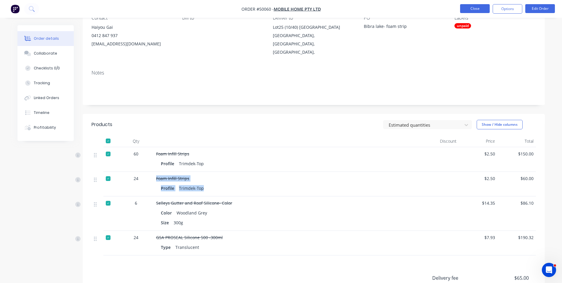
click at [476, 11] on button "Close" at bounding box center [475, 8] width 30 height 9
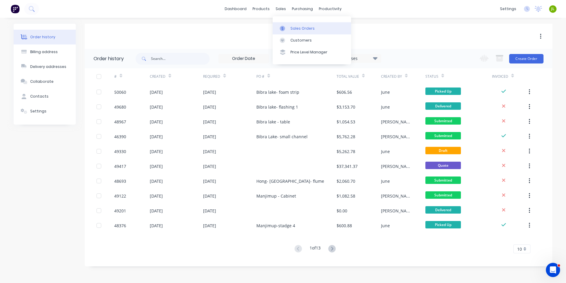
click at [290, 24] on link "Sales Orders" at bounding box center [312, 28] width 79 height 12
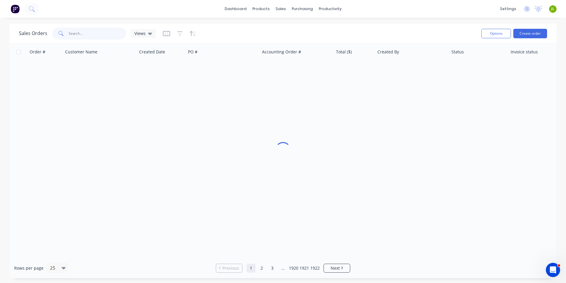
click at [93, 32] on input "text" at bounding box center [98, 34] width 58 height 12
type input "9021"
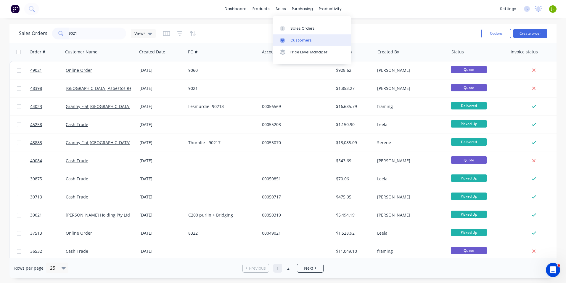
click at [297, 43] on link "Customers" at bounding box center [312, 40] width 79 height 12
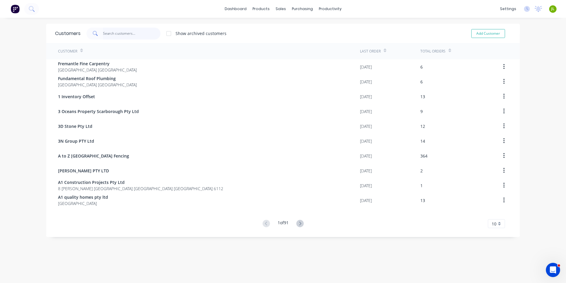
click at [114, 31] on input "text" at bounding box center [132, 34] width 58 height 12
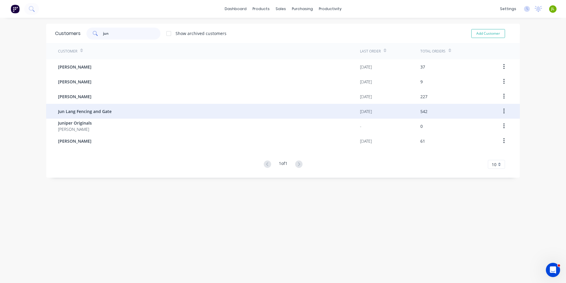
type input "jun"
click at [129, 109] on div "Jun Lang Fencing and Gate" at bounding box center [209, 111] width 302 height 15
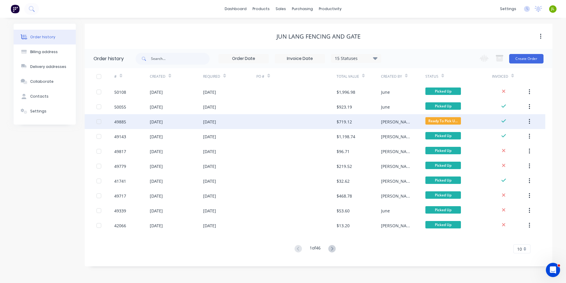
click at [400, 123] on div "[PERSON_NAME]" at bounding box center [403, 121] width 44 height 15
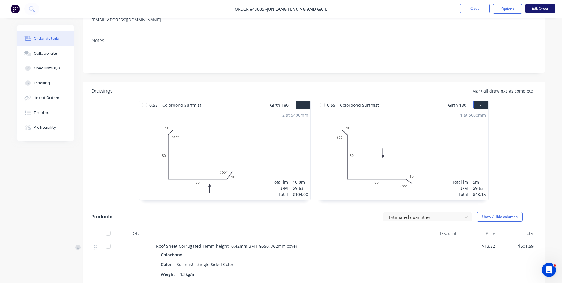
scroll to position [82, 0]
click at [535, 6] on button "Edit Order" at bounding box center [540, 8] width 30 height 9
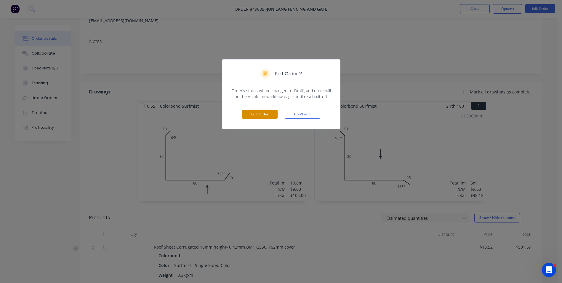
click at [257, 113] on button "Edit Order" at bounding box center [260, 114] width 36 height 9
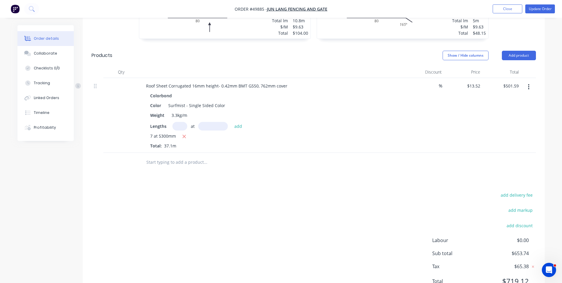
scroll to position [275, 0]
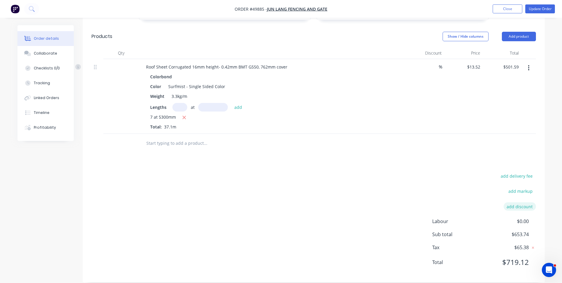
click at [510, 202] on button "add discount" at bounding box center [520, 206] width 32 height 8
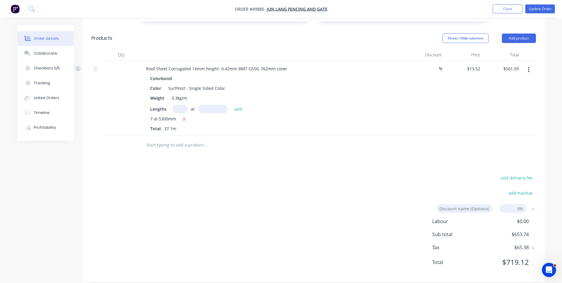
click at [482, 204] on input at bounding box center [464, 208] width 56 height 9
type input "Discount"
click at [515, 204] on input at bounding box center [512, 208] width 27 height 9
type input "7"
click at [387, 182] on div "add delivery fee add markup Discount Discount Discount name (Optional) 7 7 0% L…" at bounding box center [314, 224] width 444 height 100
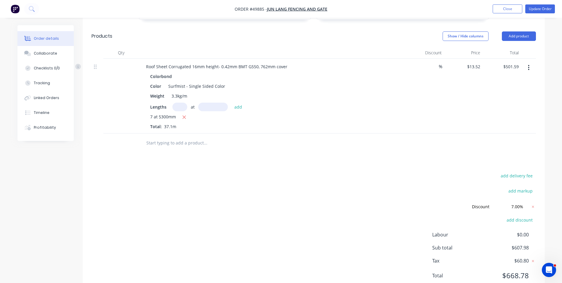
scroll to position [289, 0]
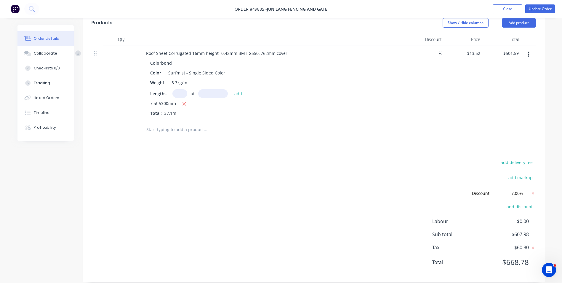
click at [315, 173] on div "add delivery fee add markup Discount Discount Discount name (Optional) 7.00% 7.…" at bounding box center [314, 215] width 444 height 115
click at [534, 190] on icon at bounding box center [533, 193] width 6 height 6
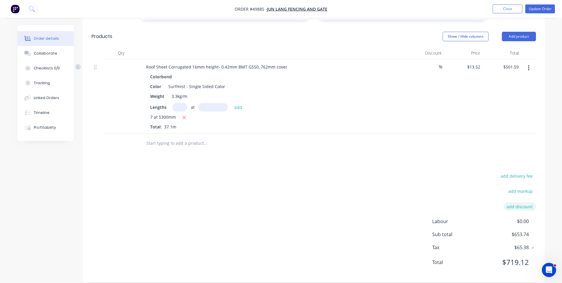
click at [518, 202] on button "add discount" at bounding box center [520, 206] width 32 height 8
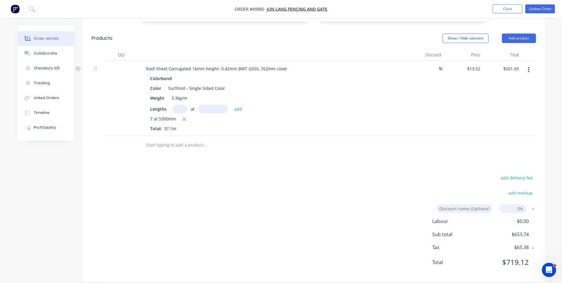
click at [477, 204] on input at bounding box center [464, 208] width 56 height 9
type input "Discount"
click at [513, 204] on input at bounding box center [512, 208] width 27 height 9
type input "7"
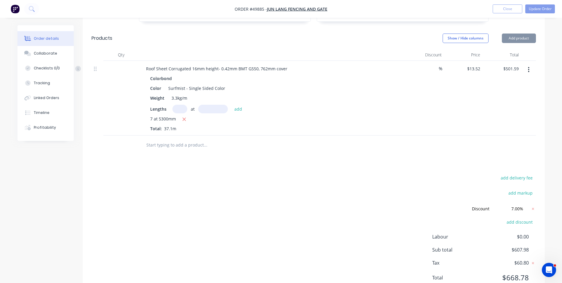
click at [365, 175] on div "add delivery fee add markup Discount Discount Discount name (Optional) 7.00% 7.…" at bounding box center [314, 231] width 444 height 115
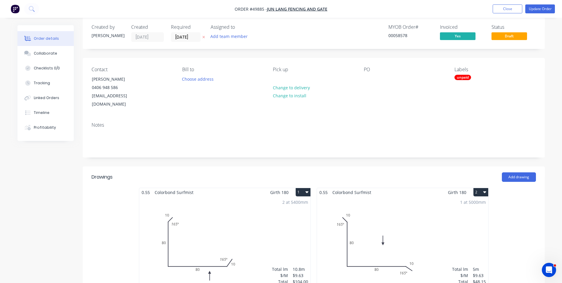
scroll to position [0, 0]
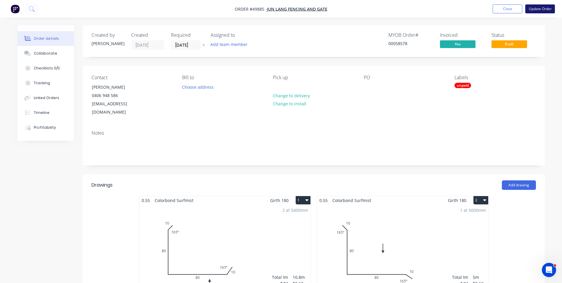
click at [541, 9] on button "Update Order" at bounding box center [540, 8] width 30 height 9
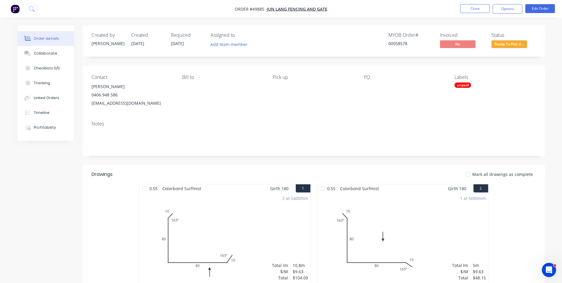
click at [503, 48] on span "Ready To Pick U..." at bounding box center [509, 43] width 36 height 7
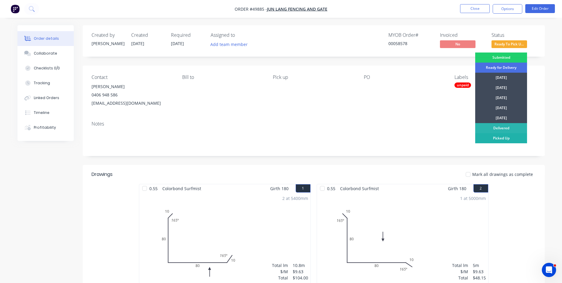
click at [502, 139] on div "Picked Up" at bounding box center [501, 138] width 52 height 10
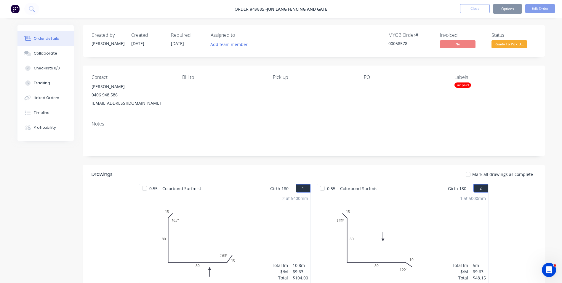
click at [471, 84] on div "unpaid" at bounding box center [462, 84] width 17 height 5
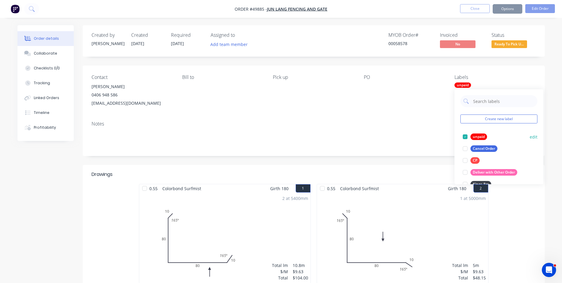
click at [467, 138] on div at bounding box center [465, 137] width 12 height 12
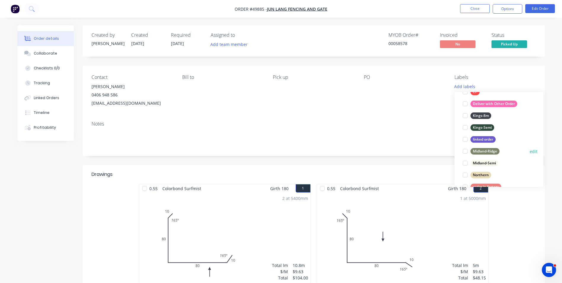
scroll to position [119, 0]
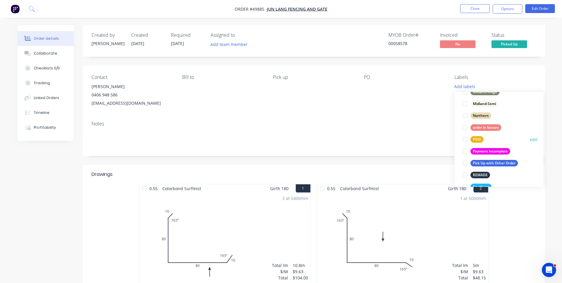
click at [468, 138] on div at bounding box center [465, 139] width 12 height 12
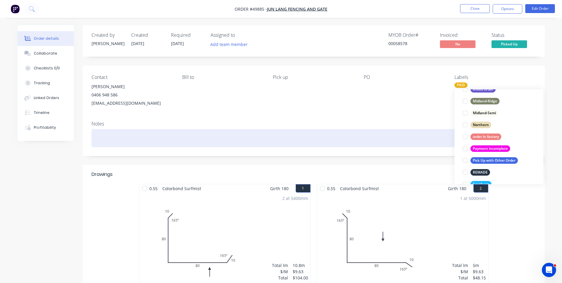
scroll to position [0, 0]
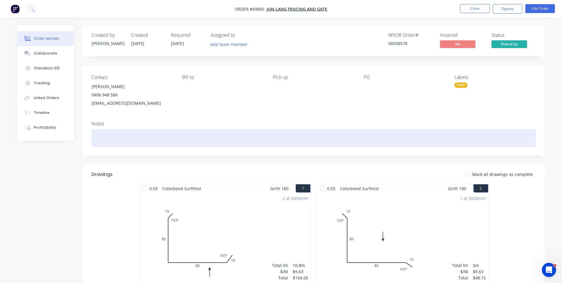
click at [431, 137] on div at bounding box center [314, 138] width 444 height 18
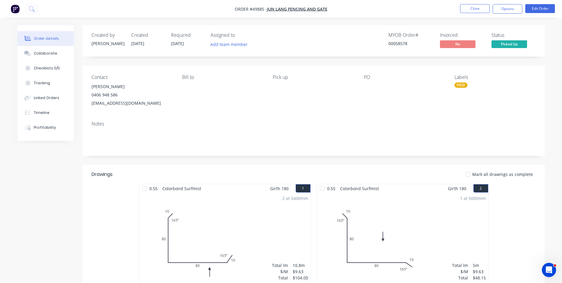
click at [428, 107] on div "PO" at bounding box center [404, 90] width 81 height 33
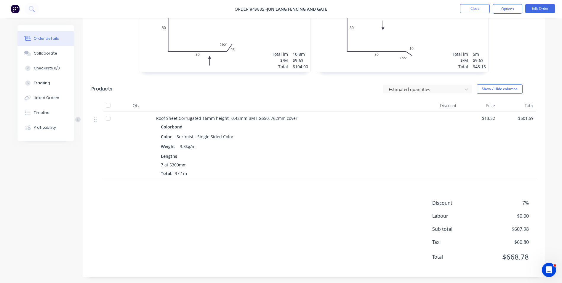
scroll to position [214, 0]
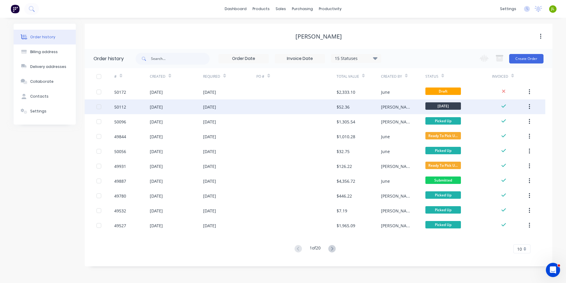
click at [244, 106] on div "15 Oct 2025" at bounding box center [229, 106] width 53 height 15
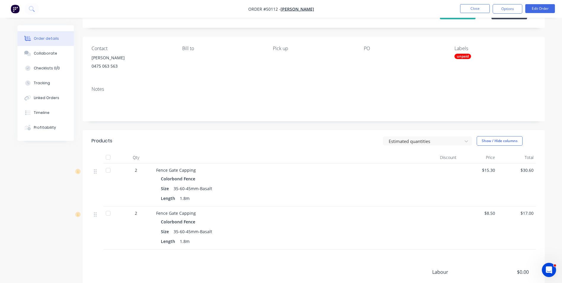
scroll to position [28, 0]
click at [544, 8] on button "Edit Order" at bounding box center [540, 8] width 30 height 9
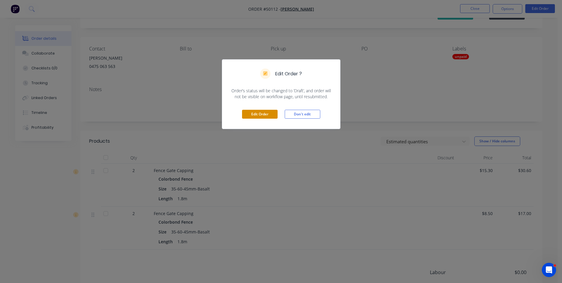
click at [273, 115] on button "Edit Order" at bounding box center [260, 114] width 36 height 9
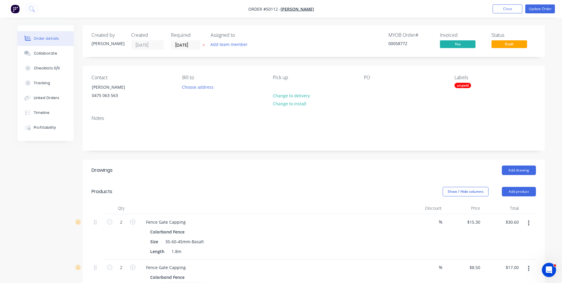
scroll to position [59, 0]
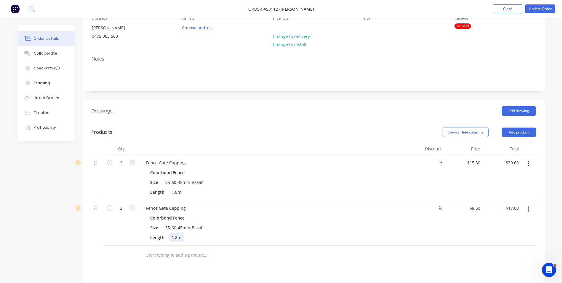
click at [175, 240] on div "1.8m" at bounding box center [176, 237] width 15 height 9
click at [174, 238] on div "1.8m" at bounding box center [176, 237] width 15 height 9
click at [203, 234] on div "Length 1m" at bounding box center [271, 237] width 246 height 9
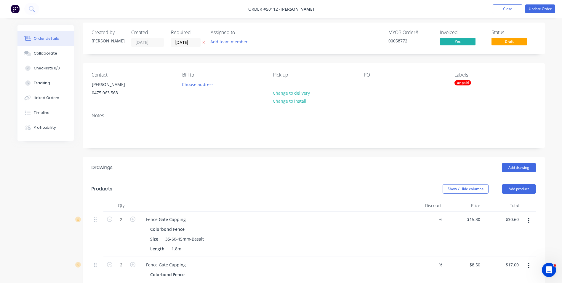
scroll to position [0, 0]
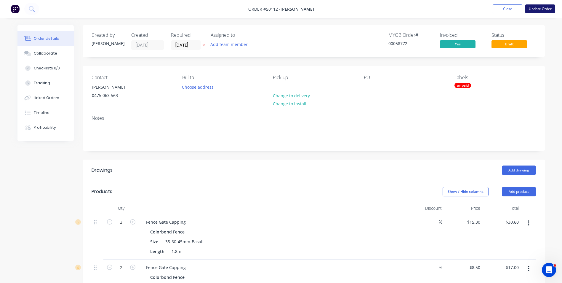
click at [534, 8] on button "Update Order" at bounding box center [540, 8] width 30 height 9
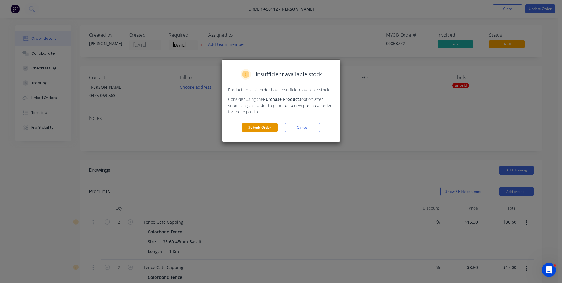
click at [265, 132] on button "Submit Order" at bounding box center [260, 127] width 36 height 9
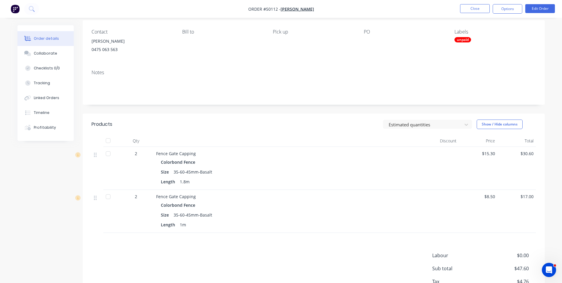
scroll to position [88, 0]
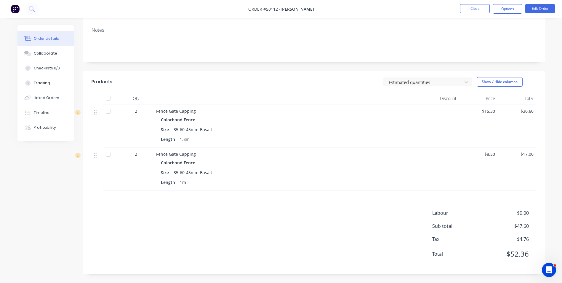
click at [398, 177] on div "Colorbond Fence Size 35-60-45mm-Basalt Length 1m" at bounding box center [287, 172] width 262 height 28
click at [266, 160] on div "Colorbond Fence" at bounding box center [287, 162] width 252 height 9
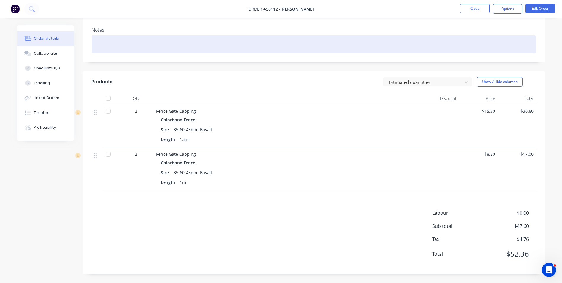
scroll to position [0, 0]
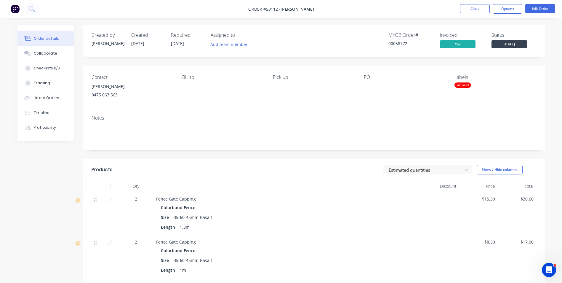
click at [473, 87] on div "unpaid" at bounding box center [494, 84] width 81 height 5
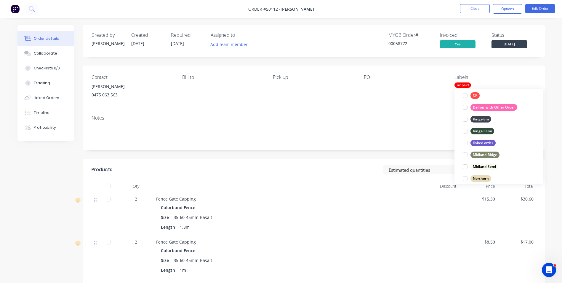
scroll to position [119, 0]
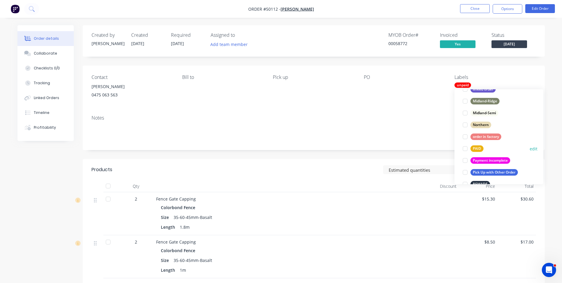
click at [465, 148] on div at bounding box center [465, 149] width 12 height 12
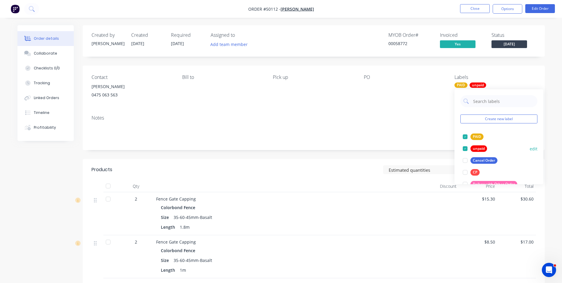
click at [467, 147] on div at bounding box center [465, 149] width 12 height 12
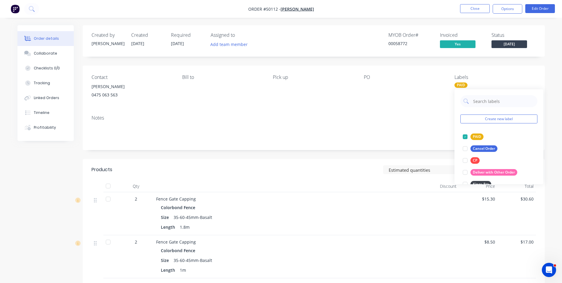
click at [405, 121] on div "Notes" at bounding box center [314, 130] width 462 height 40
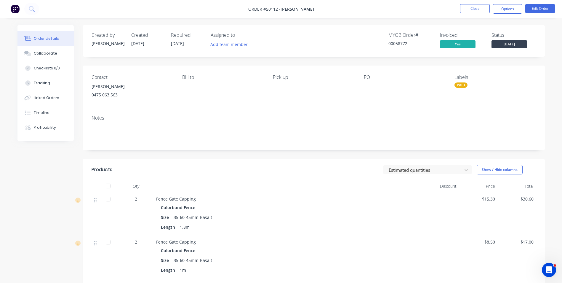
click at [301, 212] on div "Colorbond Fence Size 35-60-45mm-Basalt Length 1.8m" at bounding box center [287, 217] width 262 height 28
click at [474, 9] on button "Close" at bounding box center [475, 8] width 30 height 9
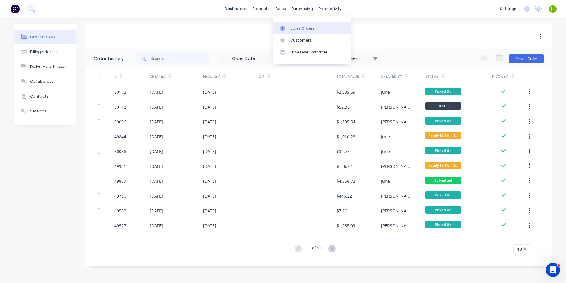
click at [287, 30] on div at bounding box center [284, 28] width 9 height 5
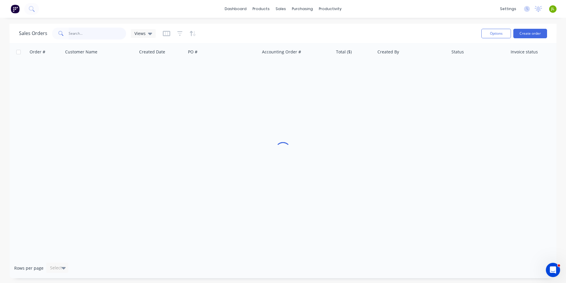
click at [97, 38] on input "text" at bounding box center [98, 34] width 58 height 12
type input "0450007325"
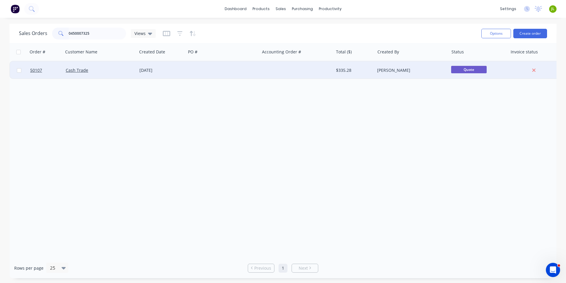
click at [118, 75] on div "Cash Trade" at bounding box center [100, 70] width 74 height 18
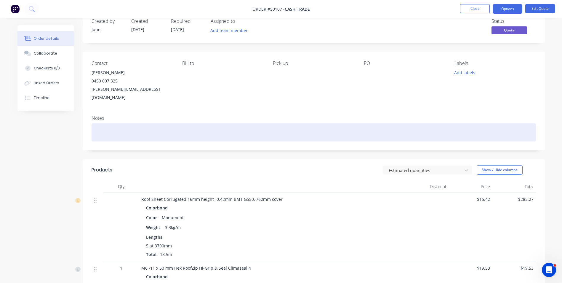
scroll to position [1, 0]
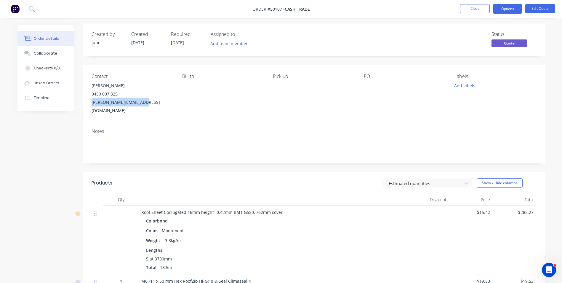
drag, startPoint x: 144, startPoint y: 103, endPoint x: 91, endPoint y: 102, distance: 52.7
click at [92, 102] on div "paul.blythman@gmail.com" at bounding box center [132, 106] width 81 height 17
copy div "paul.blythman@gmail.com"
click at [507, 8] on button "Options" at bounding box center [508, 8] width 30 height 9
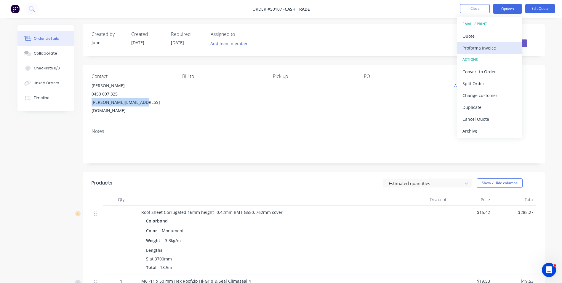
click at [485, 47] on div "Proforma Invoice" at bounding box center [489, 48] width 55 height 9
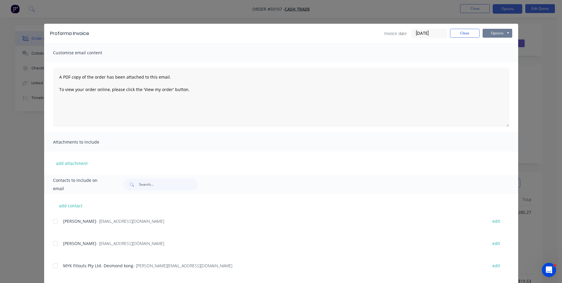
click at [501, 35] on button "Options" at bounding box center [498, 33] width 30 height 9
click at [493, 52] on button "Print" at bounding box center [502, 54] width 38 height 10
click at [468, 35] on button "Close" at bounding box center [465, 33] width 30 height 9
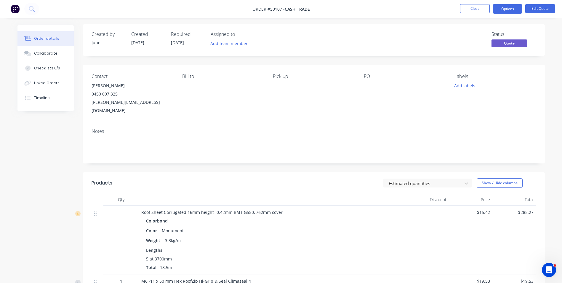
click at [472, 16] on nav "Order #50107 - Cash Trade Close Options Edit Quote" at bounding box center [281, 9] width 562 height 18
click at [475, 11] on button "Close" at bounding box center [475, 8] width 30 height 9
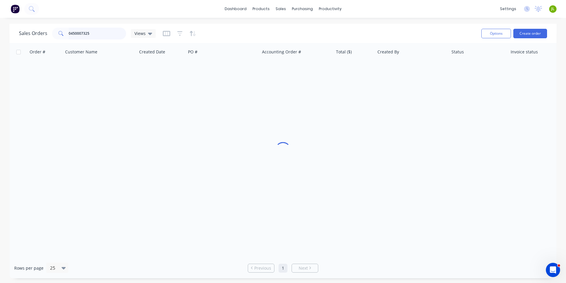
drag, startPoint x: 106, startPoint y: 34, endPoint x: 15, endPoint y: 34, distance: 91.5
click at [15, 34] on div "Sales Orders 0450007325 Views Options Create order" at bounding box center [282, 33] width 547 height 19
type input "9201"
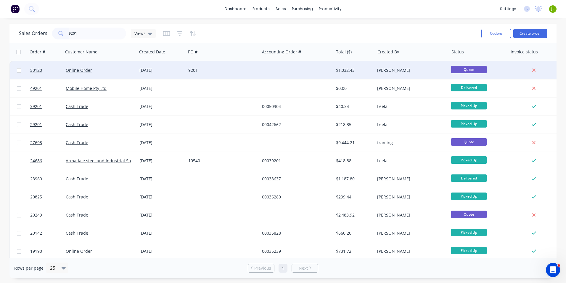
click at [237, 71] on div "9201" at bounding box center [221, 70] width 66 height 6
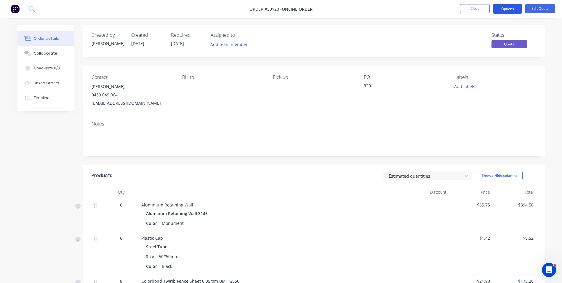
click at [506, 10] on button "Options" at bounding box center [508, 8] width 30 height 9
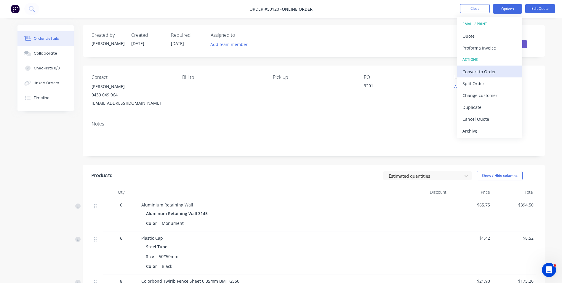
click at [499, 69] on div "Convert to Order" at bounding box center [489, 71] width 55 height 9
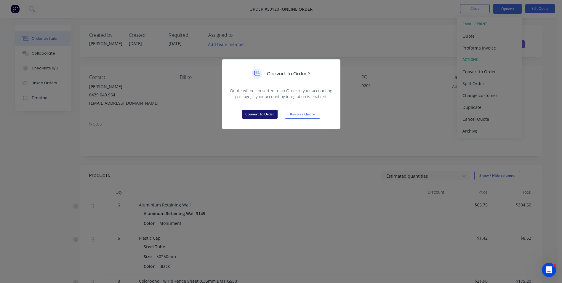
click at [268, 114] on button "Convert to Order" at bounding box center [260, 114] width 36 height 9
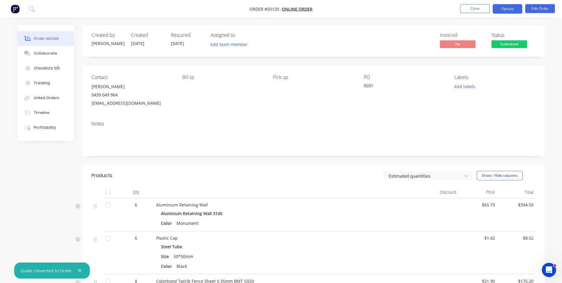
click at [509, 12] on button "Options" at bounding box center [508, 8] width 30 height 9
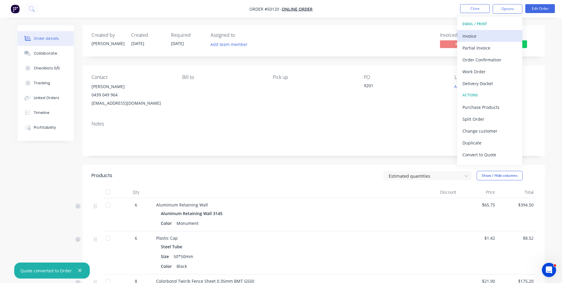
click at [497, 36] on div "Invoice" at bounding box center [489, 36] width 55 height 9
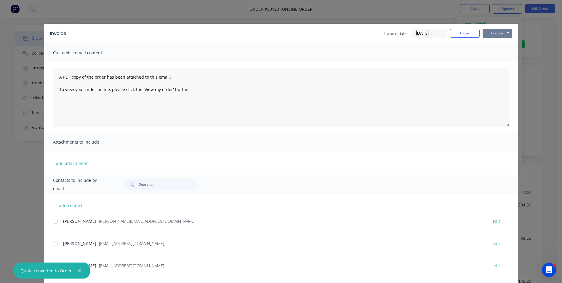
click at [495, 32] on button "Options" at bounding box center [498, 33] width 30 height 9
click at [489, 51] on button "Print" at bounding box center [502, 54] width 38 height 10
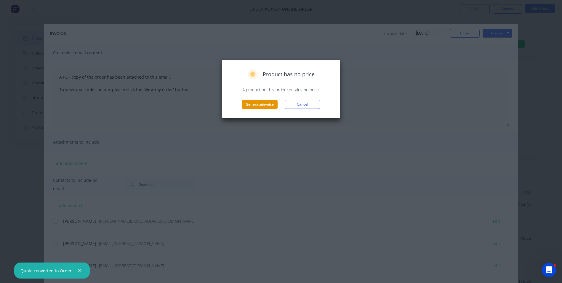
drag, startPoint x: 275, startPoint y: 99, endPoint x: 273, endPoint y: 103, distance: 4.9
click at [274, 100] on div "Product has no price A product on this order contains no price. Generate invoic…" at bounding box center [281, 89] width 106 height 40
click at [273, 103] on button "Generate invoice" at bounding box center [260, 104] width 36 height 9
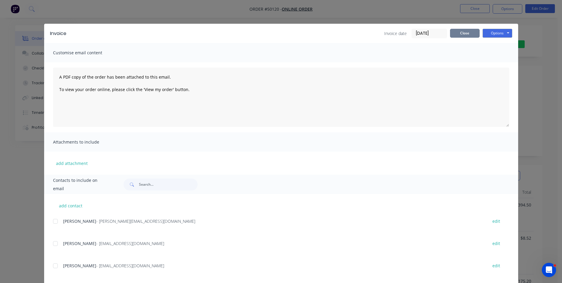
click at [465, 33] on button "Close" at bounding box center [465, 33] width 30 height 9
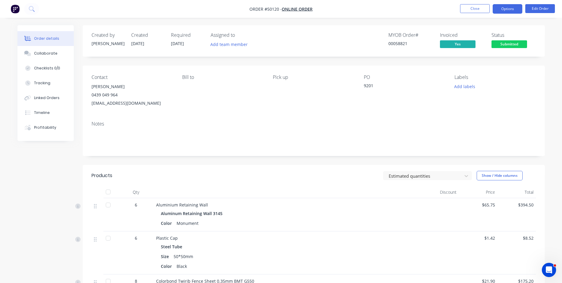
click at [502, 7] on button "Options" at bounding box center [508, 8] width 30 height 9
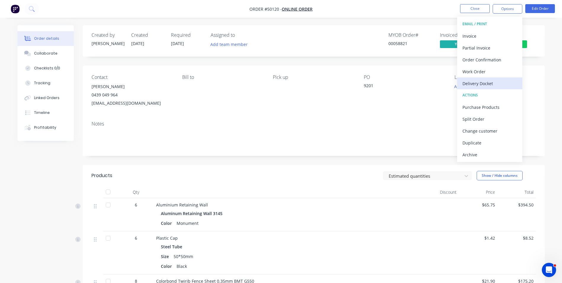
click at [497, 82] on div "Delivery Docket" at bounding box center [489, 83] width 55 height 9
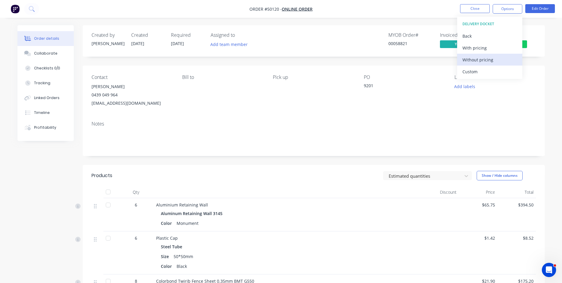
click at [491, 62] on div "Without pricing" at bounding box center [489, 59] width 55 height 9
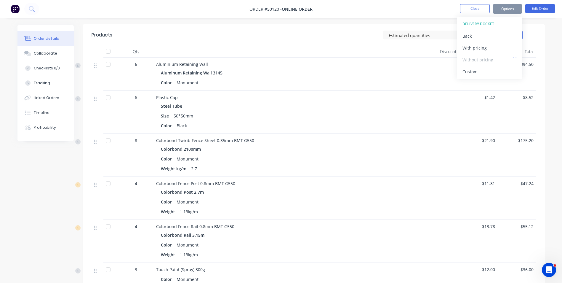
scroll to position [178, 0]
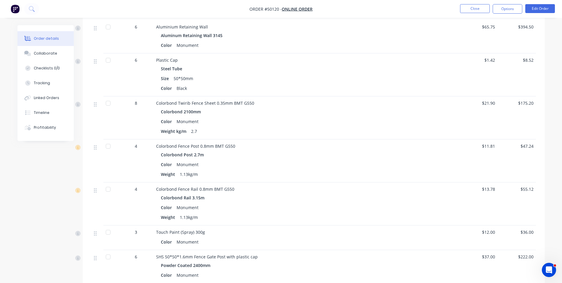
click at [372, 83] on div "Steel Tube Size 50*50mm Color Black" at bounding box center [287, 78] width 262 height 28
click at [383, 77] on div "Size 50*50mm" at bounding box center [287, 78] width 252 height 9
drag, startPoint x: 383, startPoint y: 77, endPoint x: 394, endPoint y: 85, distance: 14.0
click at [383, 77] on div "Size 50*50mm" at bounding box center [287, 78] width 252 height 9
click at [394, 85] on div "Color Black" at bounding box center [287, 88] width 252 height 9
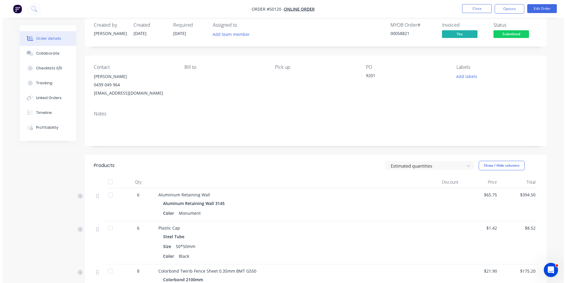
scroll to position [0, 0]
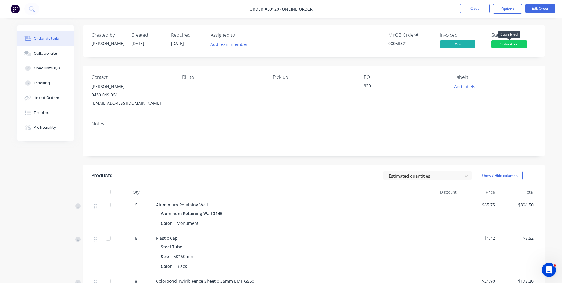
click at [504, 46] on span "Submitted" at bounding box center [509, 43] width 36 height 7
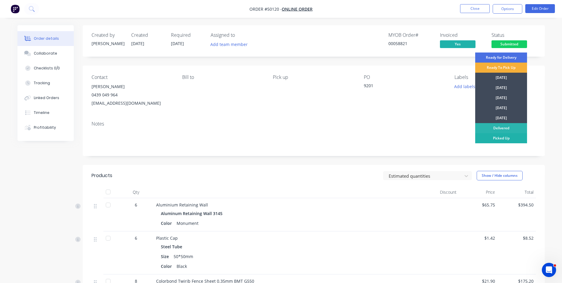
click at [493, 139] on div "Picked Up" at bounding box center [501, 138] width 52 height 10
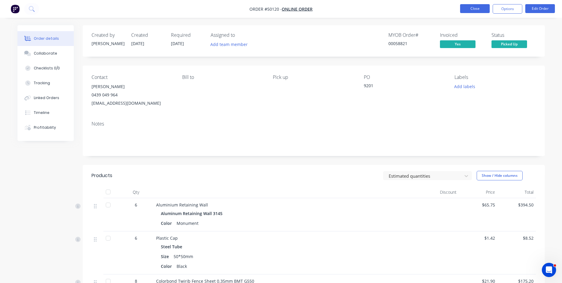
click at [470, 8] on button "Close" at bounding box center [475, 8] width 30 height 9
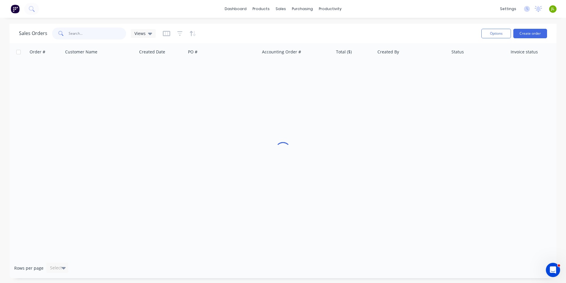
click at [94, 33] on input "text" at bounding box center [98, 34] width 58 height 12
click at [73, 33] on input "9606" at bounding box center [98, 34] width 58 height 12
click at [71, 33] on input "9606" at bounding box center [98, 34] width 58 height 12
type input "96706"
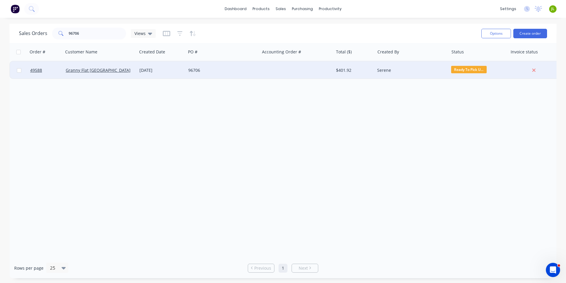
click at [289, 70] on div at bounding box center [297, 70] width 74 height 18
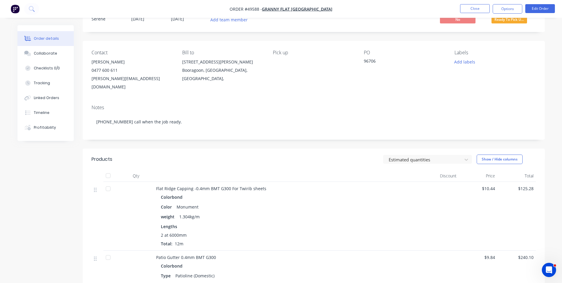
scroll to position [59, 0]
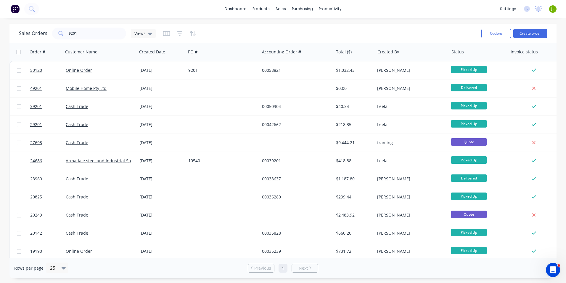
scroll to position [77, 0]
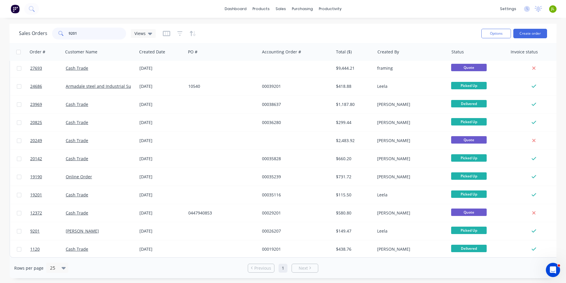
click at [71, 33] on input "9201" at bounding box center [98, 34] width 58 height 12
drag, startPoint x: 71, startPoint y: 33, endPoint x: 98, endPoint y: 34, distance: 27.3
click at [98, 34] on input "9201" at bounding box center [98, 34] width 58 height 12
type input "9021"
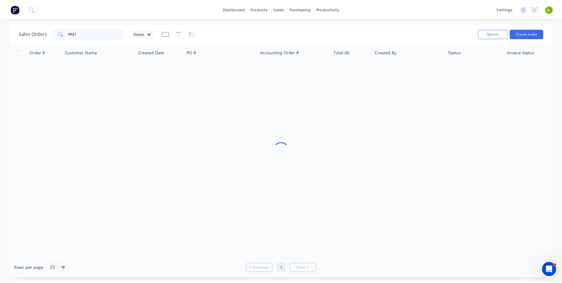
scroll to position [0, 0]
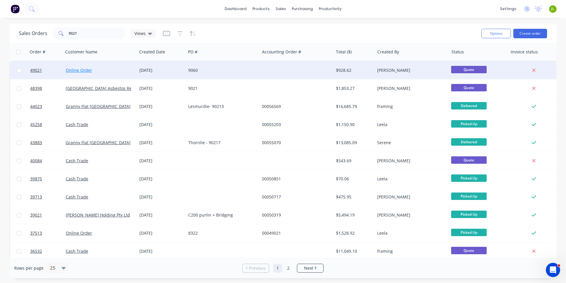
click at [71, 69] on link "Online Order" at bounding box center [79, 70] width 26 height 6
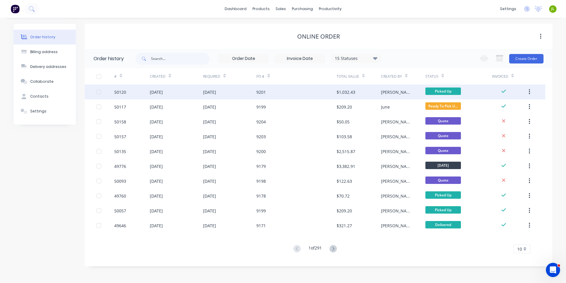
click at [285, 89] on div "9201" at bounding box center [297, 91] width 80 height 15
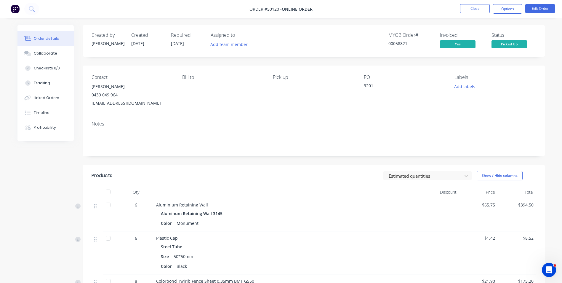
drag, startPoint x: 354, startPoint y: 128, endPoint x: 357, endPoint y: 126, distance: 3.9
click at [354, 128] on div "Notes" at bounding box center [314, 136] width 462 height 40
click at [471, 6] on button "Close" at bounding box center [475, 8] width 30 height 9
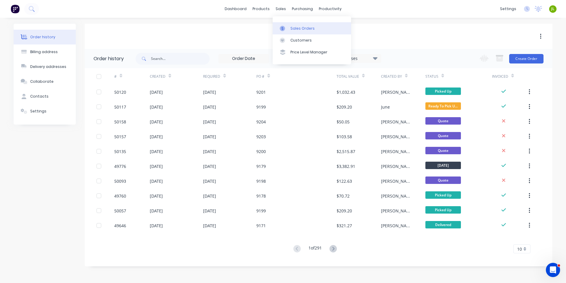
click at [285, 29] on div at bounding box center [284, 28] width 9 height 5
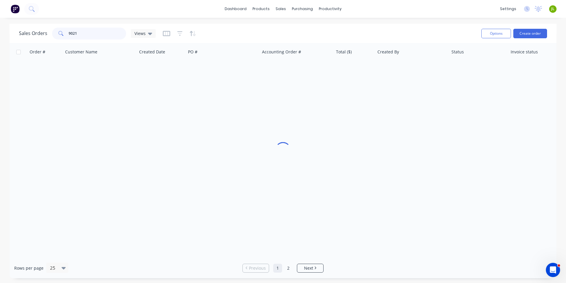
drag, startPoint x: 99, startPoint y: 33, endPoint x: 25, endPoint y: 26, distance: 74.1
click at [25, 26] on div "Sales Orders 9021 Views" at bounding box center [248, 33] width 458 height 15
type input "50171"
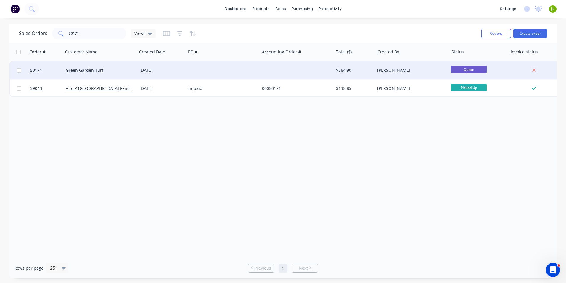
click at [315, 73] on div at bounding box center [297, 70] width 74 height 18
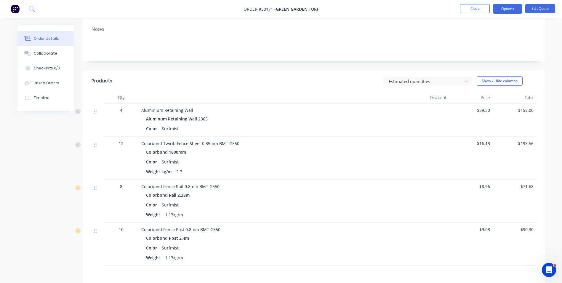
scroll to position [89, 0]
click at [534, 11] on button "Edit Quote" at bounding box center [540, 8] width 30 height 9
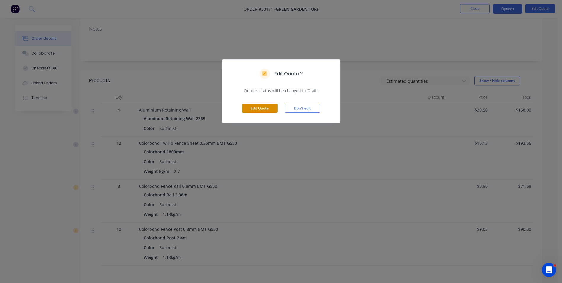
click at [256, 111] on button "Edit Quote" at bounding box center [260, 108] width 36 height 9
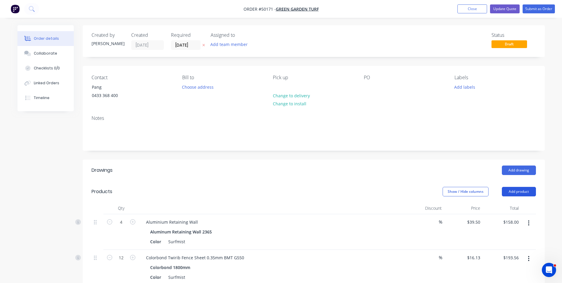
click at [522, 195] on button "Add product" at bounding box center [519, 191] width 34 height 9
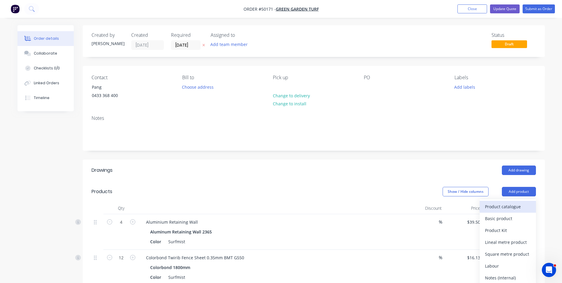
click at [513, 206] on div "Product catalogue" at bounding box center [508, 206] width 46 height 9
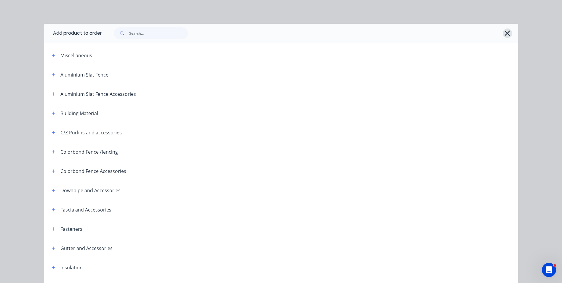
click at [509, 34] on button "button" at bounding box center [507, 32] width 9 height 9
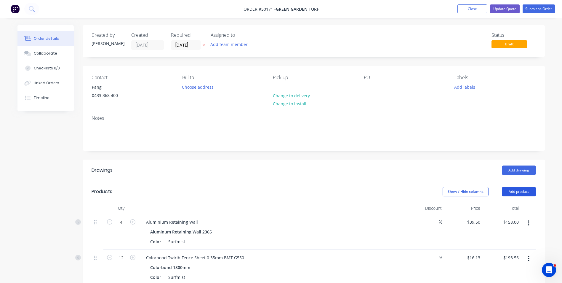
click at [511, 194] on button "Add product" at bounding box center [519, 191] width 34 height 9
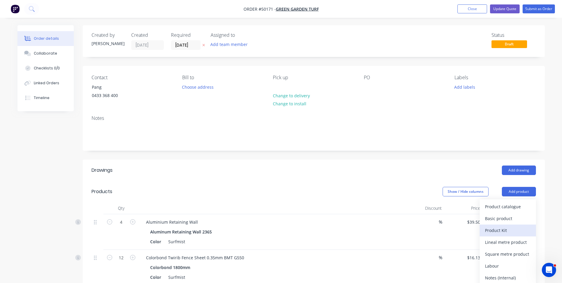
click at [506, 230] on div "Product Kit" at bounding box center [508, 230] width 46 height 9
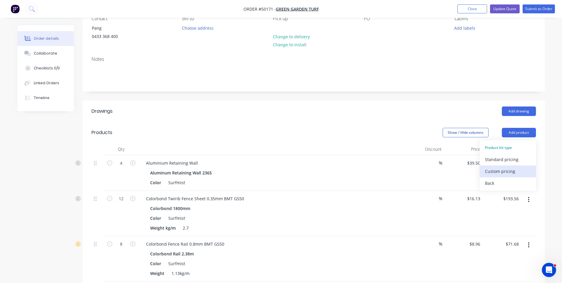
scroll to position [59, 0]
click at [501, 173] on div "Custom pricing" at bounding box center [508, 170] width 46 height 9
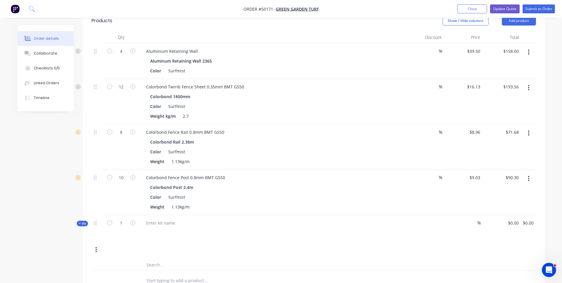
scroll to position [207, 0]
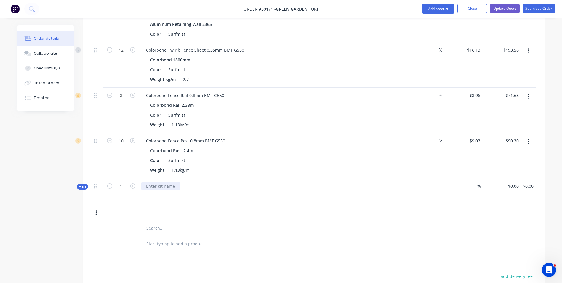
click at [155, 187] on div at bounding box center [160, 186] width 39 height 9
click at [204, 194] on div at bounding box center [272, 194] width 262 height 9
click at [95, 214] on button "button" at bounding box center [96, 212] width 14 height 11
click at [141, 204] on div "Kit 1 Gate 1100mm opening % $0.00 $0.00 $0.00 $0.00 Save to catalogue Add produ…" at bounding box center [314, 200] width 444 height 44
click at [96, 214] on icon "button" at bounding box center [95, 212] width 1 height 7
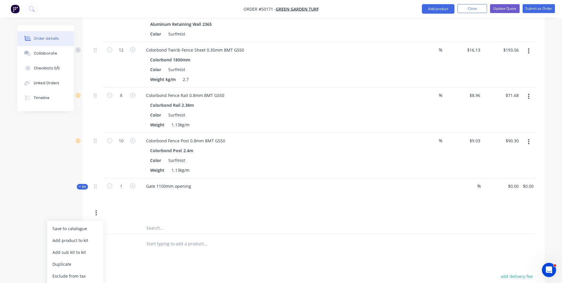
scroll to position [237, 0]
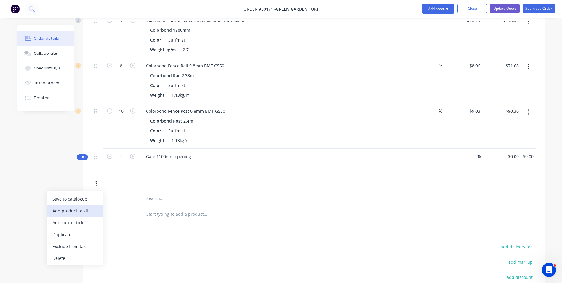
click at [76, 212] on div "Add product to kit" at bounding box center [75, 210] width 46 height 9
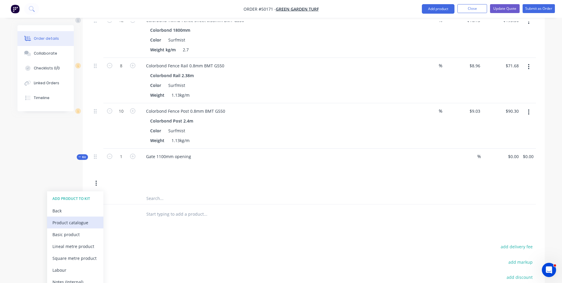
click at [73, 226] on div "Product catalogue" at bounding box center [75, 222] width 46 height 9
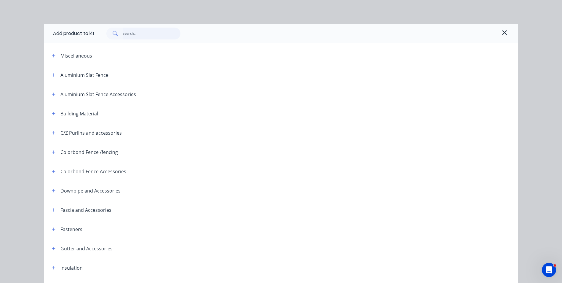
click at [141, 29] on input "text" at bounding box center [152, 34] width 58 height 12
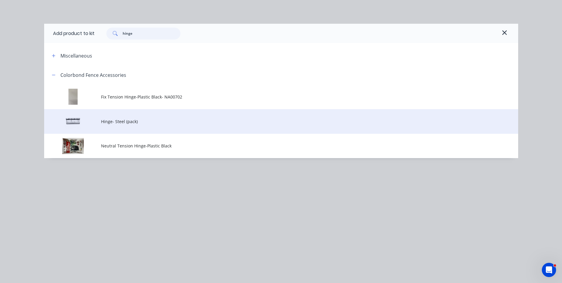
type input "hinge"
click at [124, 124] on span "Hinge- Steel (pack)" at bounding box center [268, 121] width 334 height 6
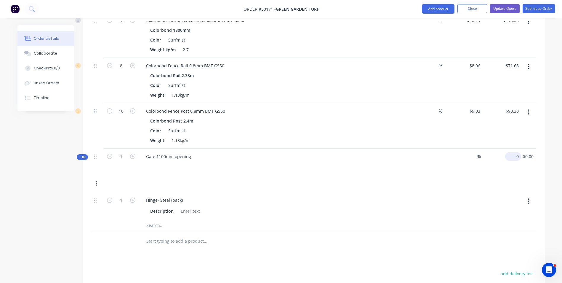
click at [513, 157] on div "0 $0.00" at bounding box center [513, 156] width 16 height 9
type input "$420.00"
click at [444, 190] on div "Kit 1 Gate 1100mm opening % $420.00 $420.00 $420.00 $420.00" at bounding box center [314, 170] width 444 height 44
click at [95, 185] on button "button" at bounding box center [96, 183] width 14 height 11
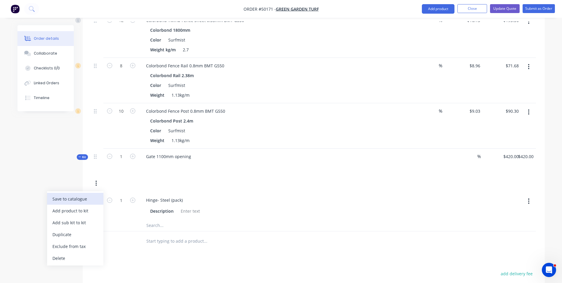
click at [81, 200] on div "Save to catalogue" at bounding box center [75, 198] width 46 height 9
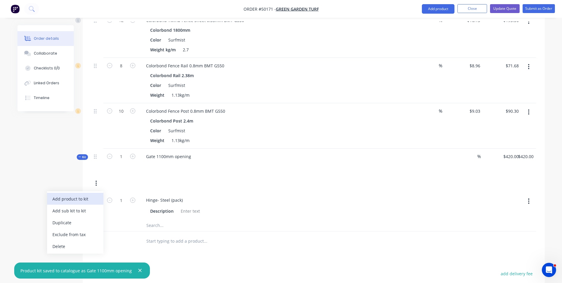
click at [84, 200] on div "Add product to kit" at bounding box center [75, 198] width 46 height 9
click at [136, 270] on button "button" at bounding box center [139, 270] width 7 height 7
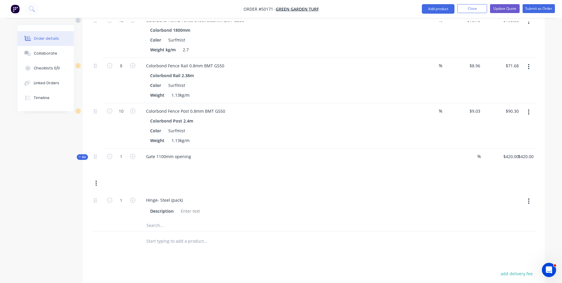
drag, startPoint x: 97, startPoint y: 182, endPoint x: 95, endPoint y: 190, distance: 8.0
click at [97, 182] on button "button" at bounding box center [96, 183] width 14 height 11
click at [86, 199] on div "Add product to kit" at bounding box center [75, 198] width 46 height 9
click at [79, 223] on div "Product catalogue" at bounding box center [75, 222] width 46 height 9
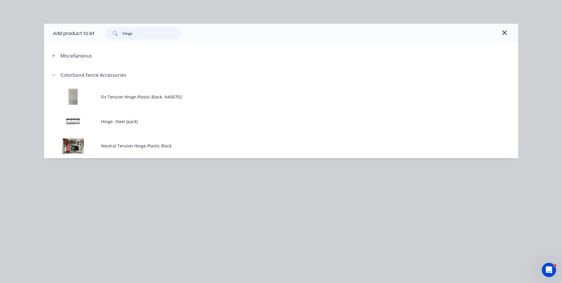
drag, startPoint x: 141, startPoint y: 35, endPoint x: 106, endPoint y: 36, distance: 35.0
click at [106, 36] on div "hinge" at bounding box center [140, 34] width 80 height 12
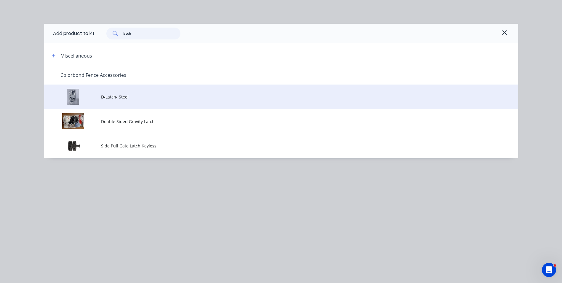
type input "latch"
click at [97, 97] on td at bounding box center [72, 96] width 57 height 25
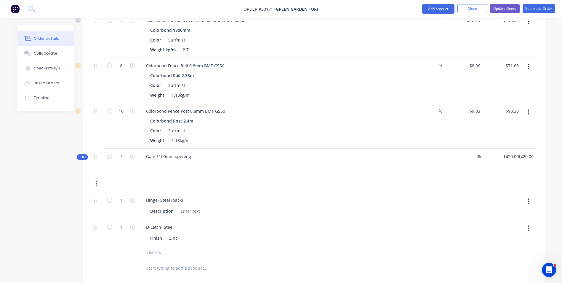
click at [98, 183] on button "button" at bounding box center [96, 183] width 14 height 11
click at [95, 200] on div "Add product to kit" at bounding box center [75, 198] width 46 height 9
click at [71, 220] on div "Product catalogue" at bounding box center [75, 222] width 46 height 9
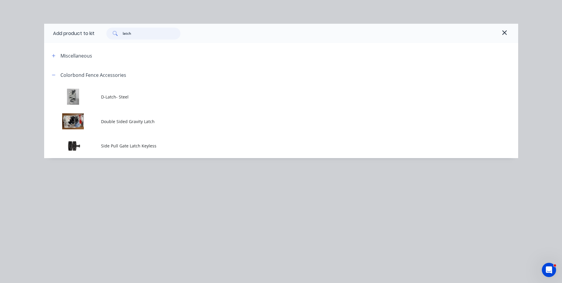
drag, startPoint x: 140, startPoint y: 34, endPoint x: 97, endPoint y: 33, distance: 42.4
click at [97, 33] on div "latch" at bounding box center [142, 34] width 95 height 12
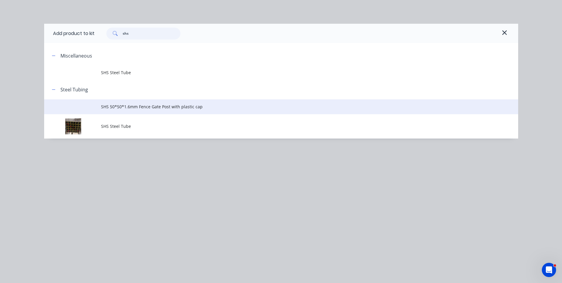
type input "shs"
click at [138, 109] on span "SHS 50*50*1.6mm Fence Gate Post with plastic cap" at bounding box center [268, 106] width 334 height 6
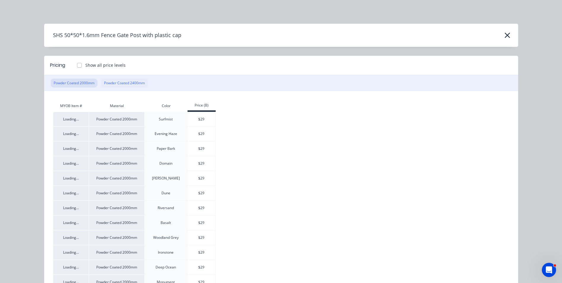
click at [128, 87] on button "Powder Coated 2400mm" at bounding box center [124, 83] width 47 height 9
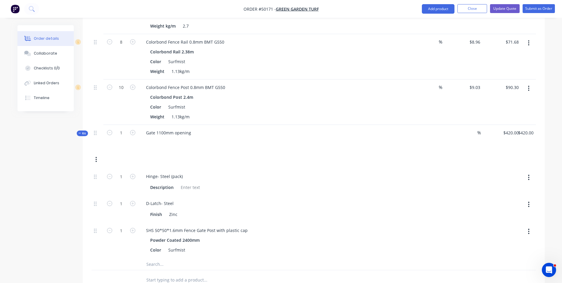
scroll to position [296, 0]
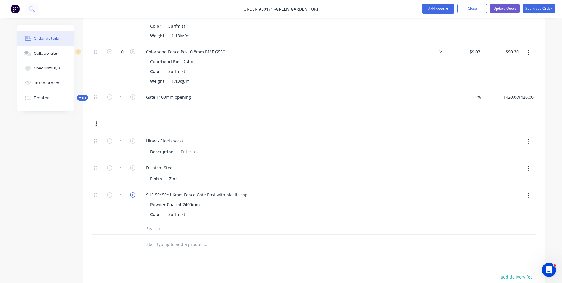
click at [133, 194] on icon "button" at bounding box center [132, 194] width 5 height 5
type input "2"
click at [129, 210] on div "2" at bounding box center [121, 205] width 36 height 36
click at [95, 122] on button "button" at bounding box center [96, 124] width 14 height 11
click at [90, 140] on div "Add product to kit" at bounding box center [75, 139] width 46 height 9
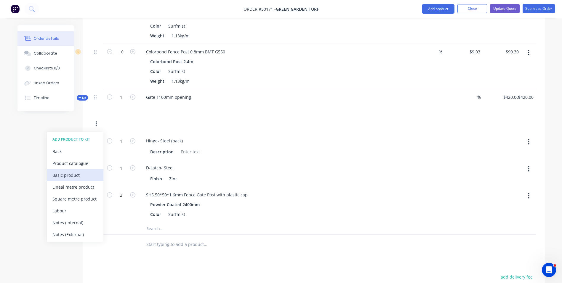
click at [72, 174] on div "Basic product" at bounding box center [75, 175] width 46 height 9
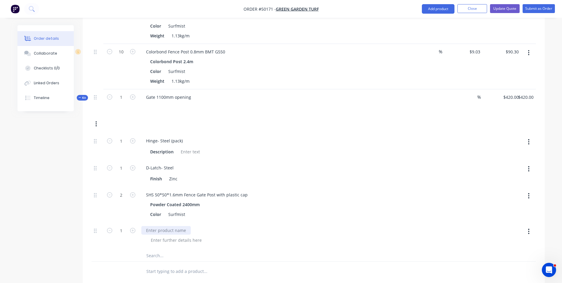
click at [173, 229] on div at bounding box center [165, 230] width 49 height 9
click at [270, 266] on div at bounding box center [230, 271] width 178 height 12
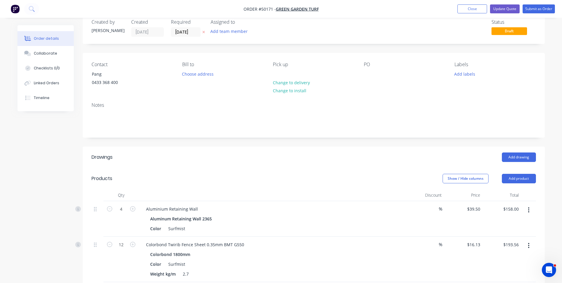
scroll to position [0, 0]
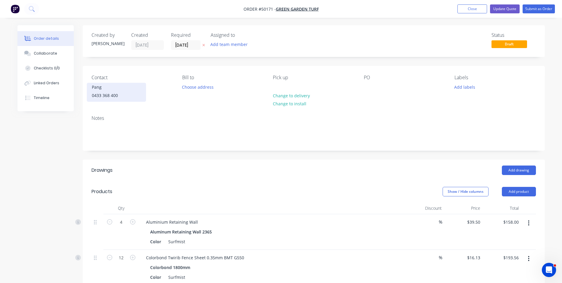
click at [113, 83] on div "Pang" at bounding box center [116, 87] width 49 height 8
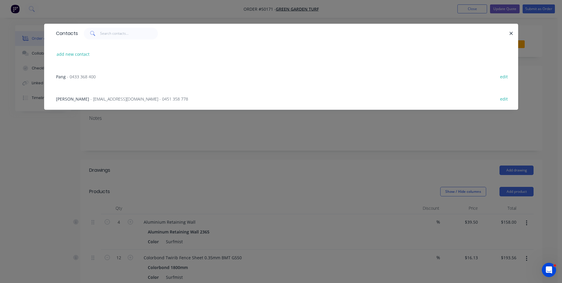
click at [90, 98] on span "- [EMAIL_ADDRESS][DOMAIN_NAME] - 0451 358 778" at bounding box center [139, 99] width 98 height 6
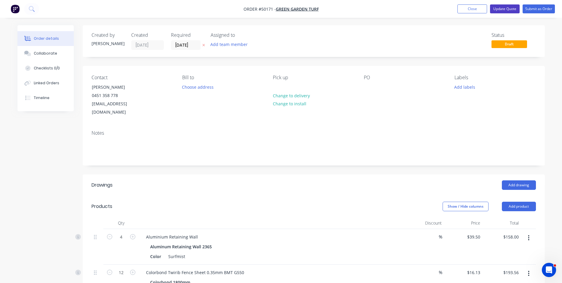
click at [508, 10] on button "Update Quote" at bounding box center [505, 8] width 30 height 9
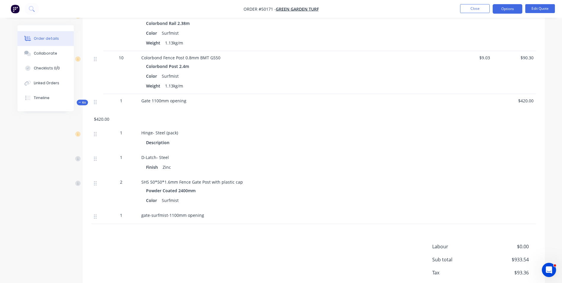
scroll to position [267, 0]
click at [282, 229] on div "Products Estimated quantities Show / Hide columns Qty Discount Price Total 4 Al…" at bounding box center [314, 102] width 462 height 409
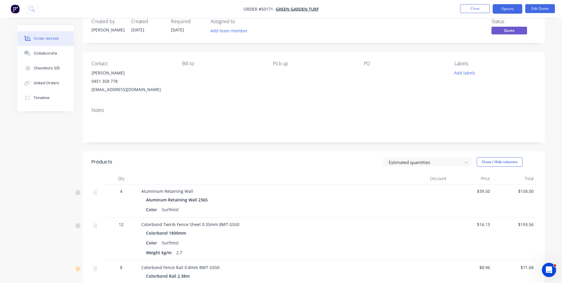
scroll to position [0, 0]
